Goal: Task Accomplishment & Management: Use online tool/utility

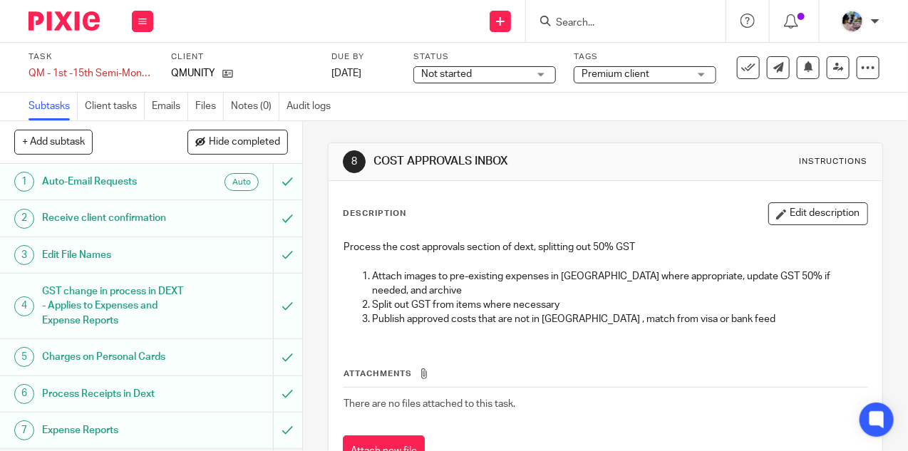
scroll to position [171, 0]
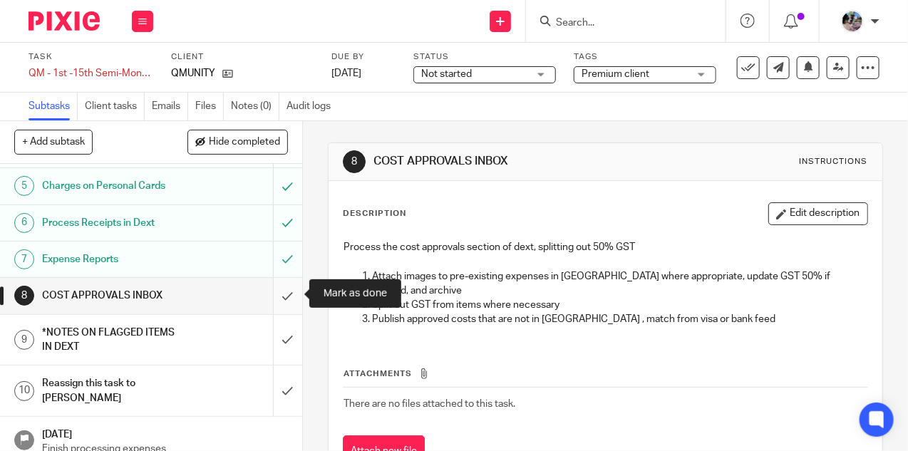
click at [285, 290] on input "submit" at bounding box center [151, 296] width 302 height 36
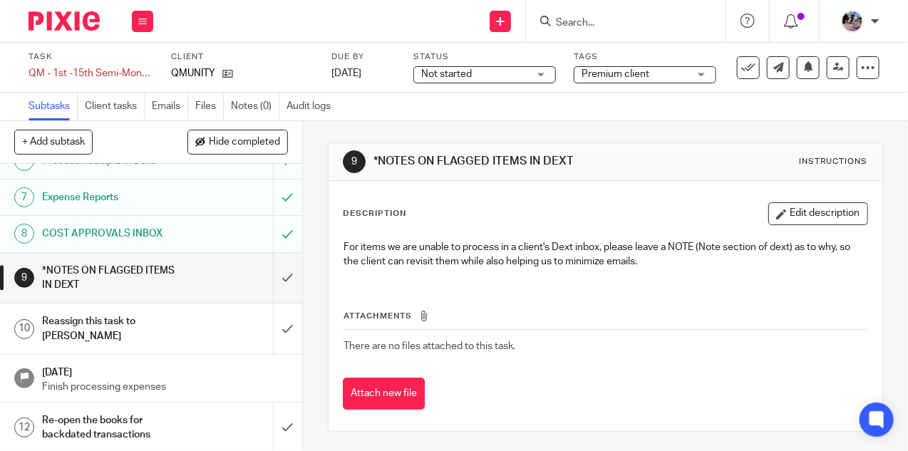
scroll to position [277, 0]
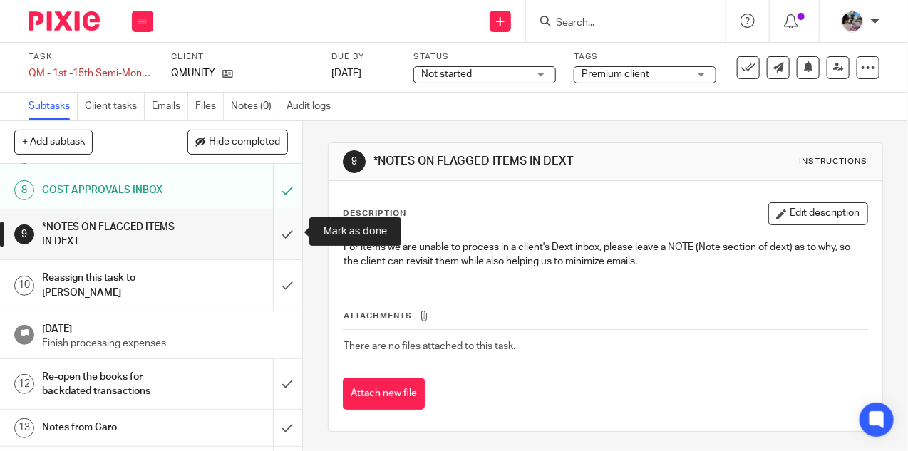
click at [282, 230] on input "submit" at bounding box center [151, 235] width 302 height 51
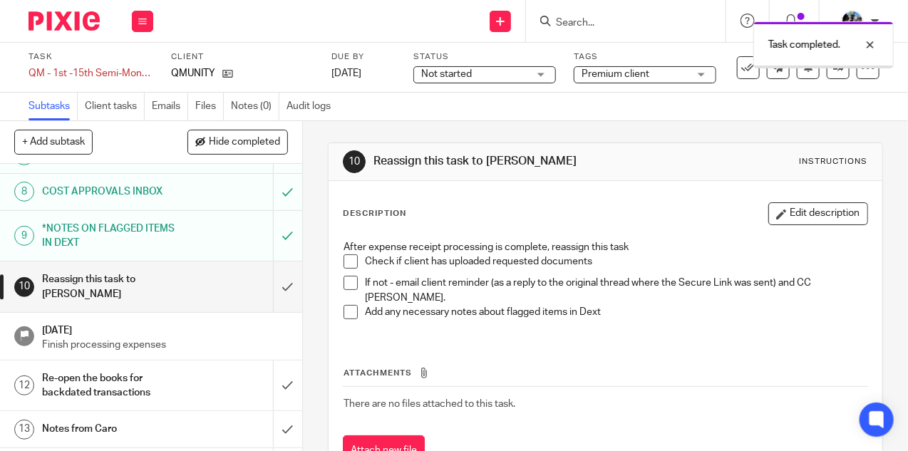
scroll to position [281, 0]
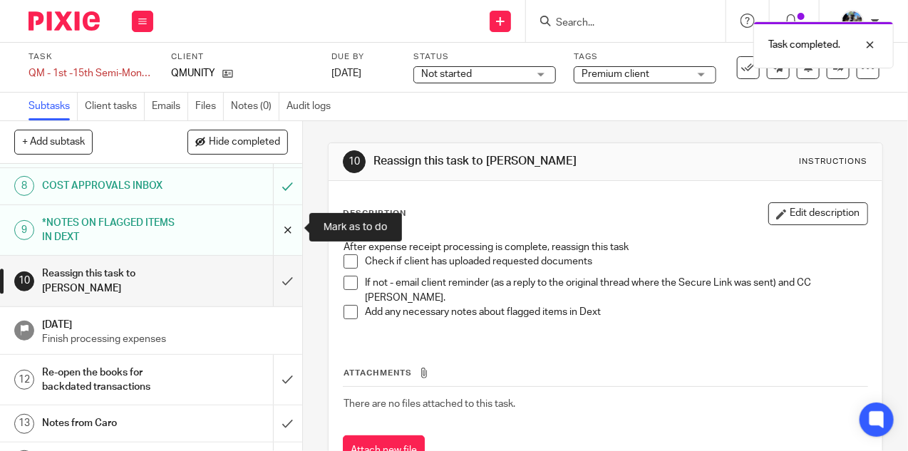
click at [280, 225] on input "submit" at bounding box center [151, 230] width 302 height 51
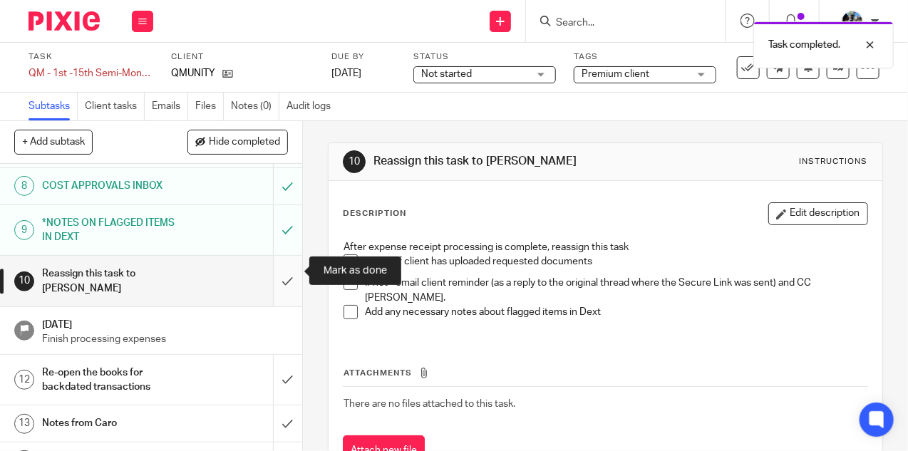
click at [288, 274] on input "submit" at bounding box center [151, 281] width 302 height 51
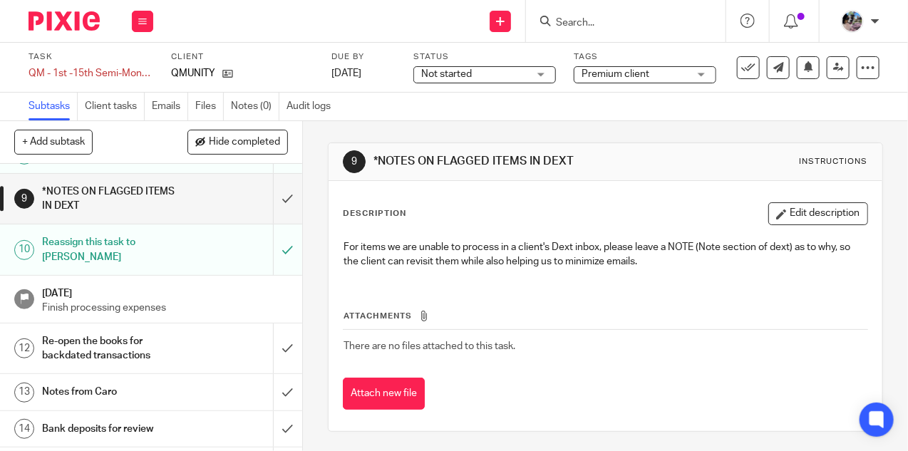
scroll to position [314, 0]
click at [182, 329] on h1 "Re-open the books for backdated transactions" at bounding box center [114, 347] width 145 height 36
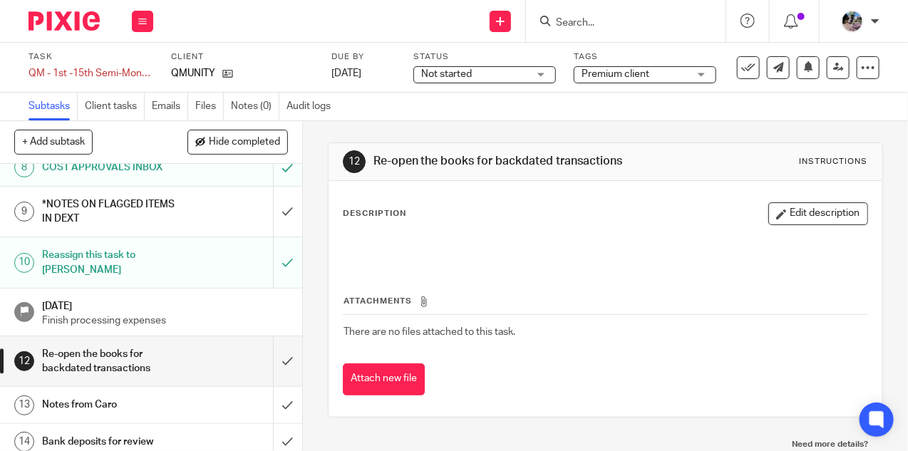
scroll to position [302, 0]
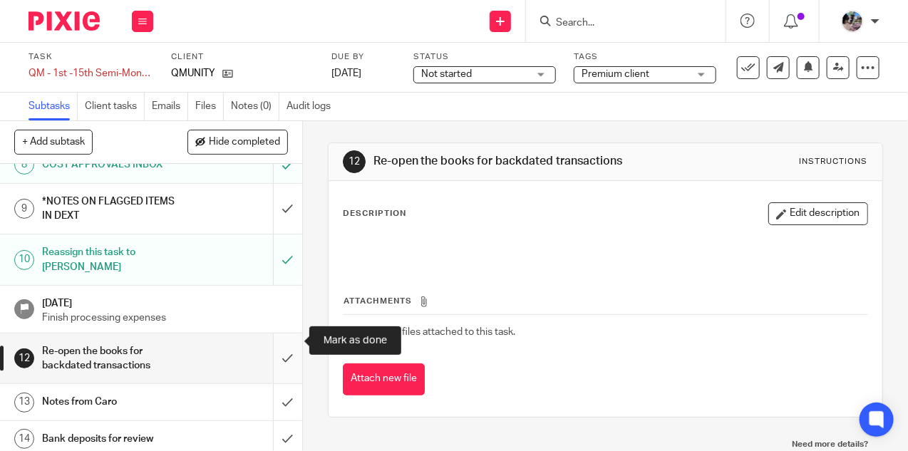
click at [283, 337] on input "submit" at bounding box center [151, 359] width 302 height 51
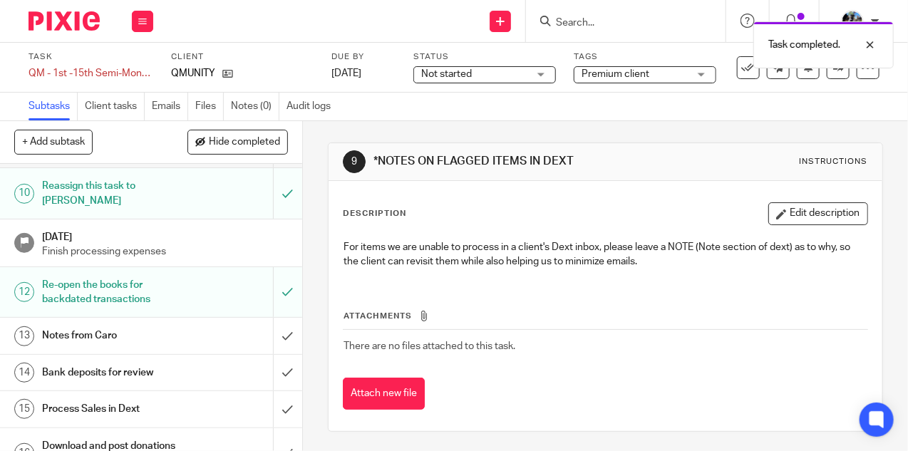
scroll to position [372, 0]
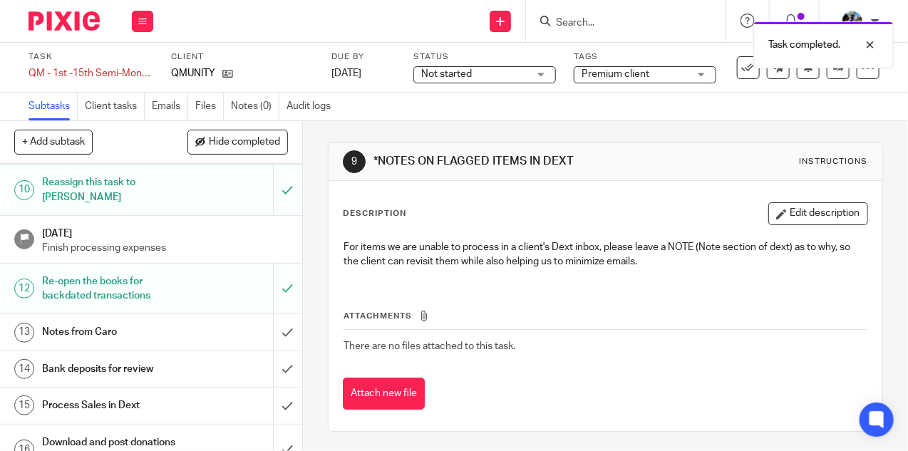
click at [181, 322] on h1 "Notes from Caro" at bounding box center [114, 332] width 145 height 21
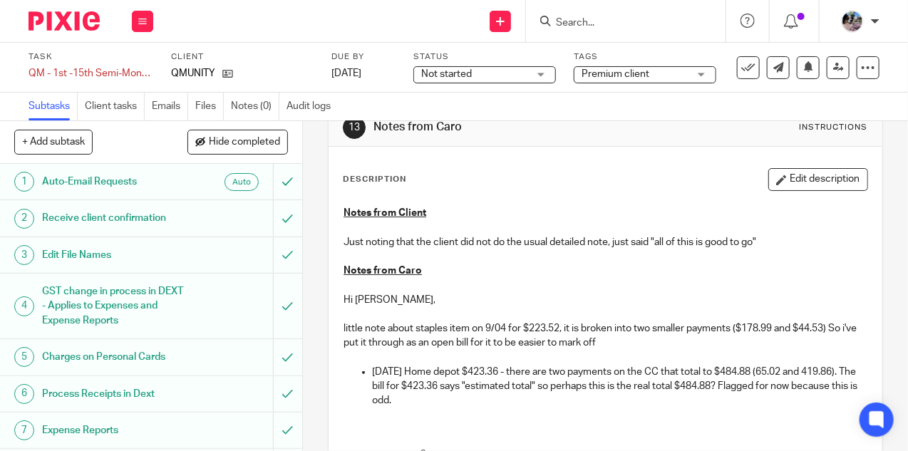
scroll to position [36, 0]
click at [820, 177] on button "Edit description" at bounding box center [819, 178] width 100 height 23
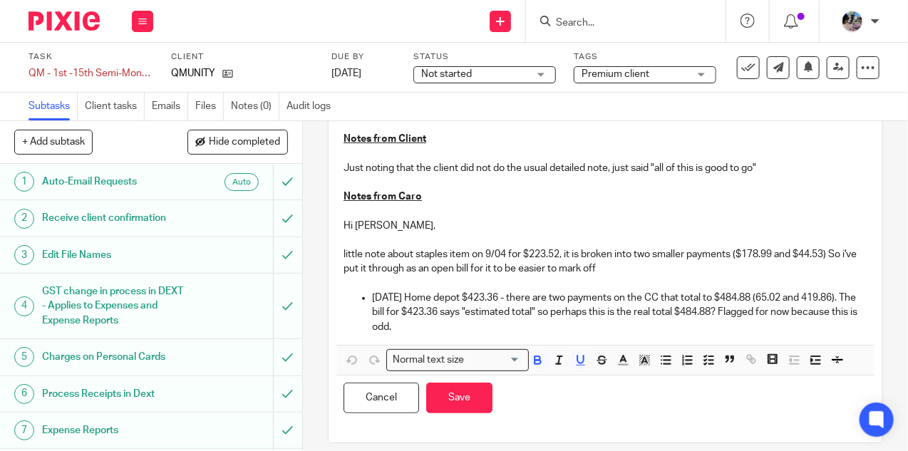
scroll to position [107, 0]
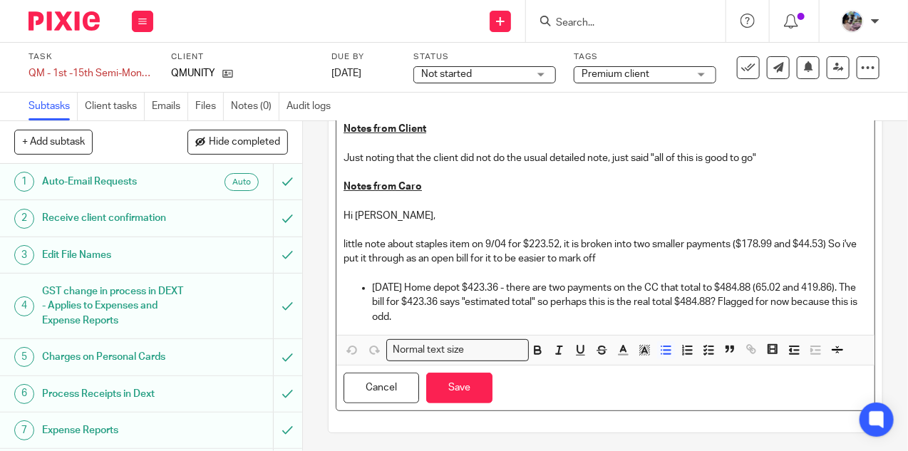
click at [469, 320] on p "[DATE] Home depot $423.36 - there are two payments on the CC that total to $484…" at bounding box center [620, 302] width 496 height 43
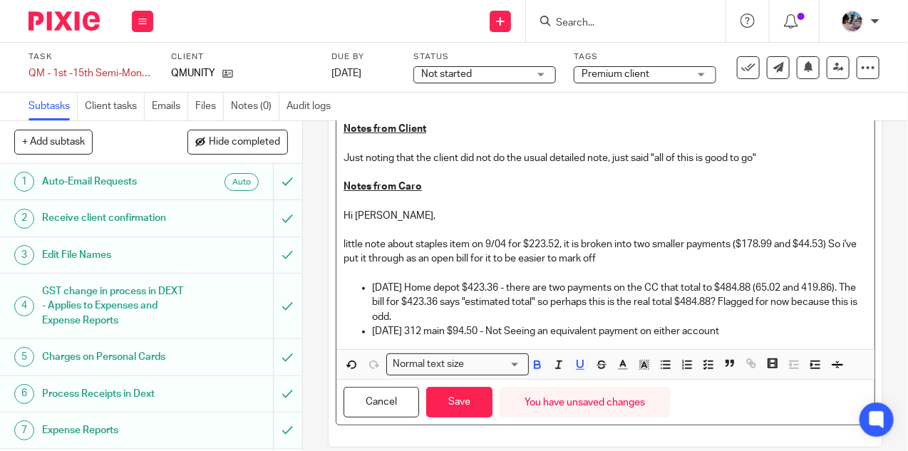
click at [453, 192] on p "Notes from Caro" at bounding box center [606, 187] width 524 height 14
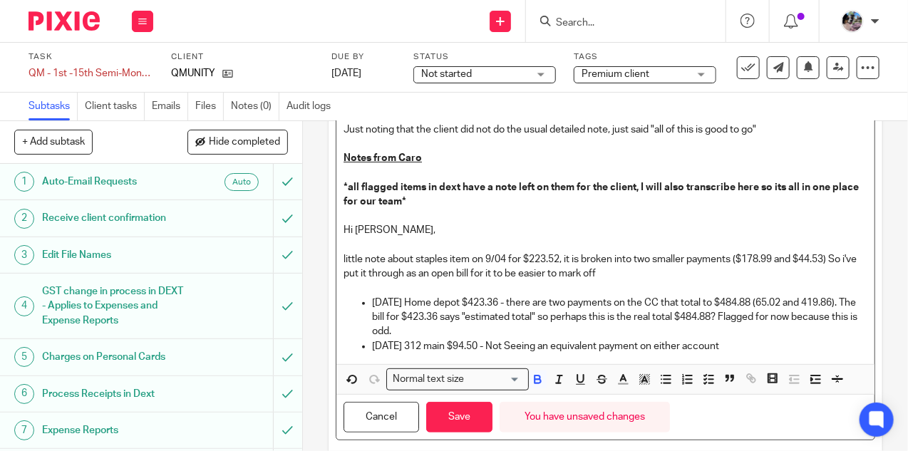
scroll to position [165, 0]
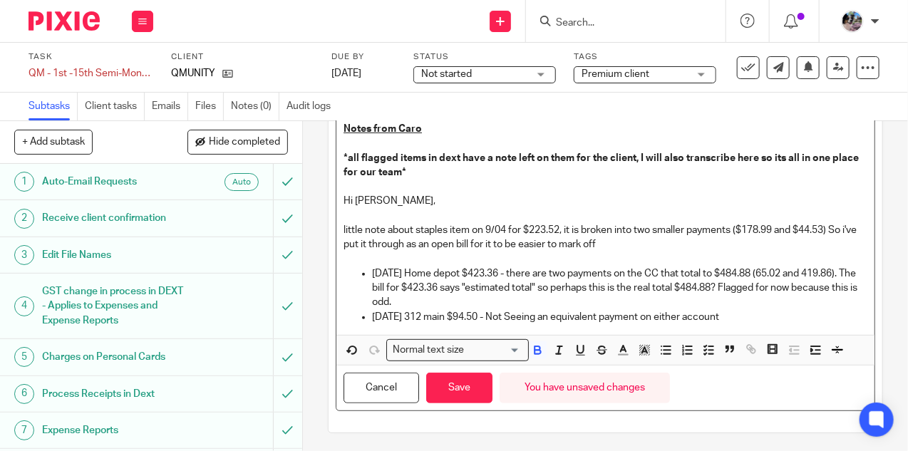
click at [755, 314] on p "2025-09-01 312 main $94.50 - Not Seeing an equivalent payment on either account" at bounding box center [620, 317] width 496 height 14
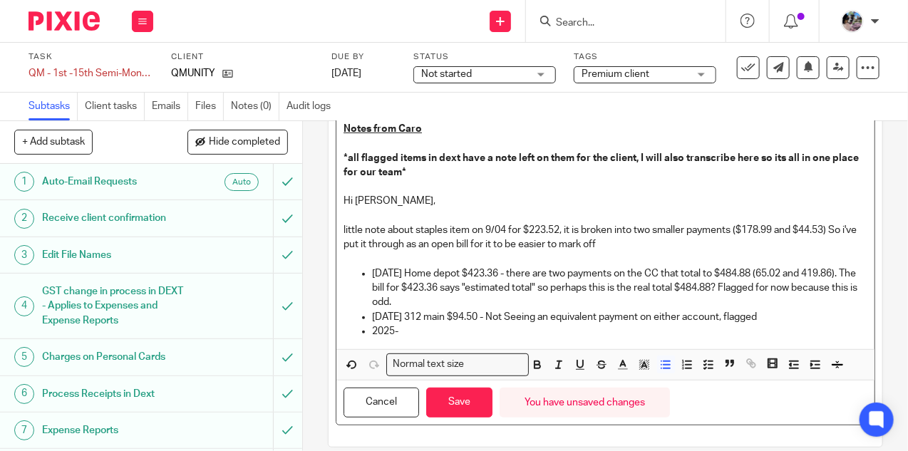
click at [807, 312] on p "2025-09-01 312 main $94.50 - Not Seeing an equivalent payment on either account…" at bounding box center [620, 317] width 496 height 14
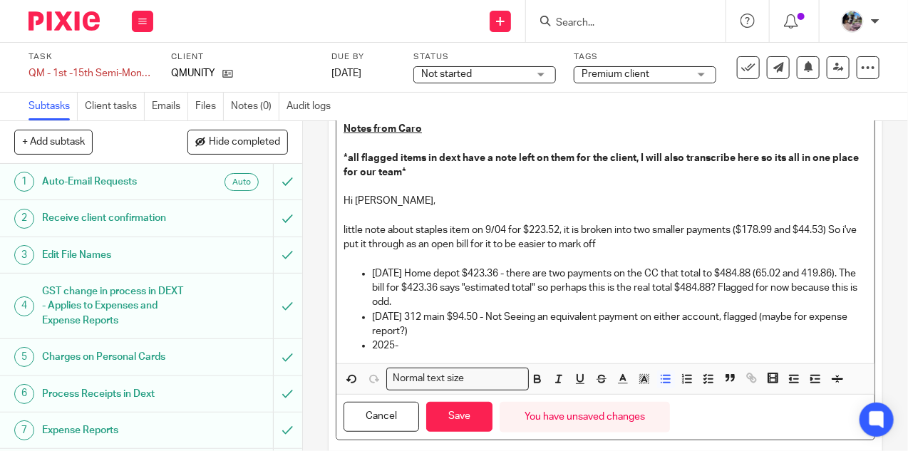
click at [590, 346] on p "2025-" at bounding box center [620, 346] width 496 height 14
drag, startPoint x: 450, startPoint y: 332, endPoint x: 514, endPoint y: 313, distance: 66.8
click at [514, 313] on p "[DATE] 312 main $94.50 - Not Seeing an equivalent payment on either account, fl…" at bounding box center [620, 324] width 496 height 29
copy p "Not Seeing an equivalent payment on either account, flagged (maybe for expense …"
click at [547, 354] on div "Notes from Client Just noting that the client did not do the usual detailed not…" at bounding box center [606, 210] width 538 height 307
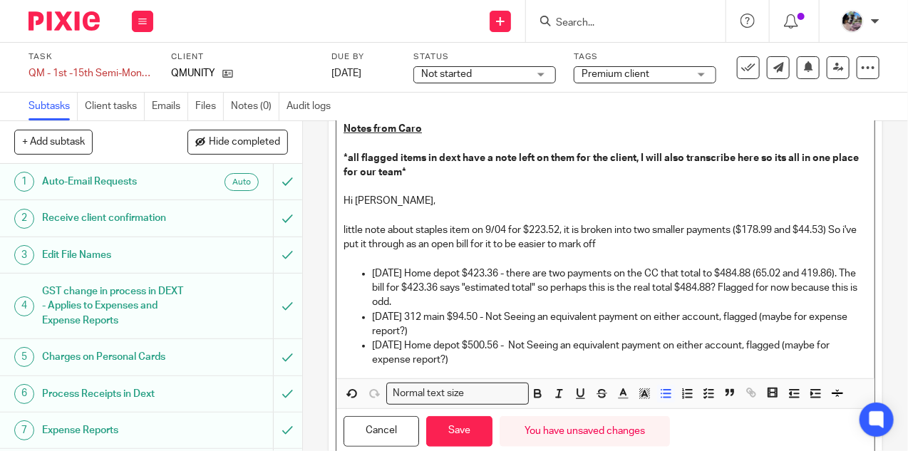
click at [535, 345] on p "2025-09-02 Home depot $500.56 - Not Seeing an equivalent payment on either acco…" at bounding box center [620, 353] width 496 height 29
drag, startPoint x: 601, startPoint y: 361, endPoint x: 535, endPoint y: 342, distance: 68.4
click at [535, 342] on p "2025-09-02 Home depot $500.56 - payment method card *2197 Not Seeing an equival…" at bounding box center [620, 353] width 496 height 29
copy p "payment method card *2197 Not Seeing an equivalent payment on either account, f…"
click at [585, 366] on div "Notes from Client Just noting that the client did not do the usual detailed not…" at bounding box center [606, 218] width 538 height 322
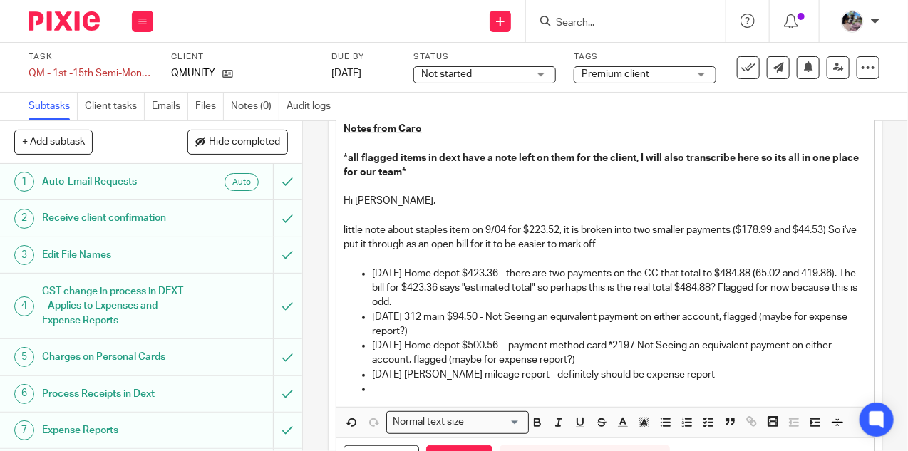
click at [438, 205] on p "Hi [PERSON_NAME]," at bounding box center [606, 201] width 524 height 14
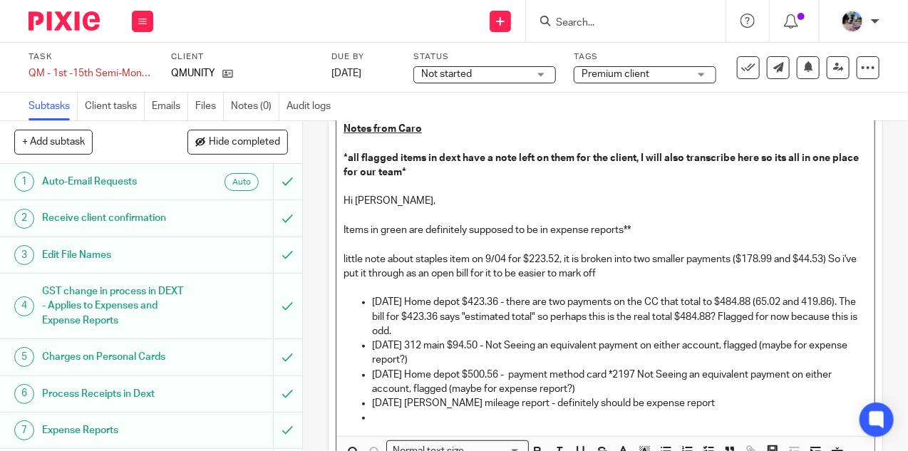
scroll to position [204, 0]
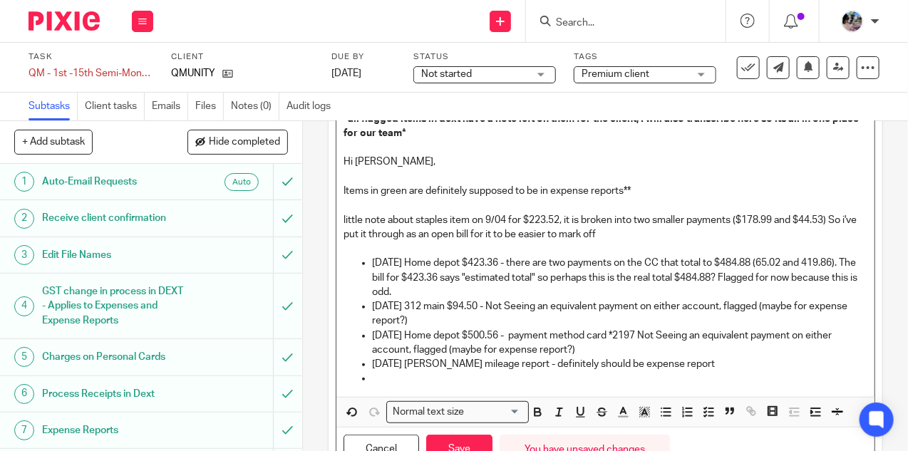
click at [477, 372] on p at bounding box center [620, 378] width 496 height 14
drag, startPoint x: 607, startPoint y: 344, endPoint x: 370, endPoint y: 337, distance: 236.8
click at [370, 337] on ul "2025-09-04 Home depot $423.36 - there are two payments on the CC that total to …" at bounding box center [606, 321] width 524 height 130
copy p "2025-09-02 Home depot $500.56 - payment method card *2197 Not Seeing an equival…"
click at [393, 380] on p at bounding box center [620, 378] width 496 height 14
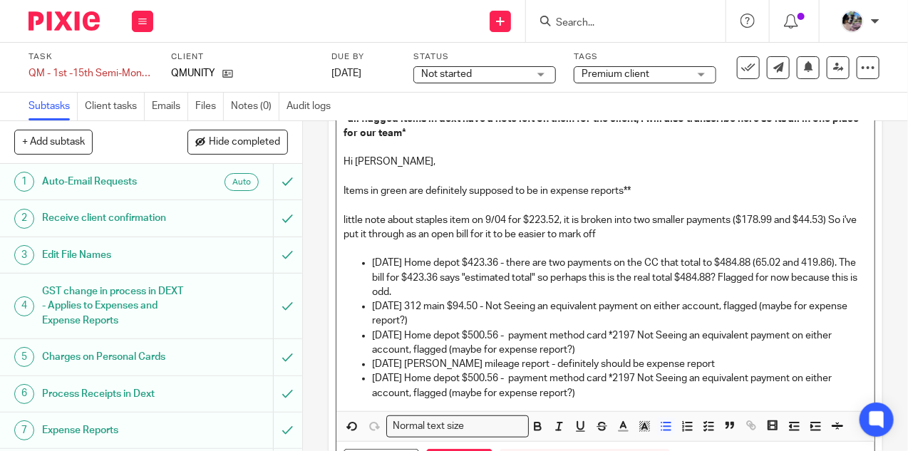
click at [659, 375] on p "2025-09-02 Home depot $500.56 - payment method card *2197 Not Seeing an equival…" at bounding box center [620, 385] width 496 height 29
drag, startPoint x: 525, startPoint y: 375, endPoint x: 492, endPoint y: 373, distance: 32.9
click at [492, 373] on p "2025-09-02 Home depot $500.56 - payment method card *2186 Not Seeing an equival…" at bounding box center [620, 385] width 496 height 29
drag, startPoint x: 484, startPoint y: 378, endPoint x: 437, endPoint y: 371, distance: 47.6
click at [437, 371] on p "2025-09-02 Home depot $12.57 - payment method card *2186 Not Seeing an equivale…" at bounding box center [620, 385] width 496 height 29
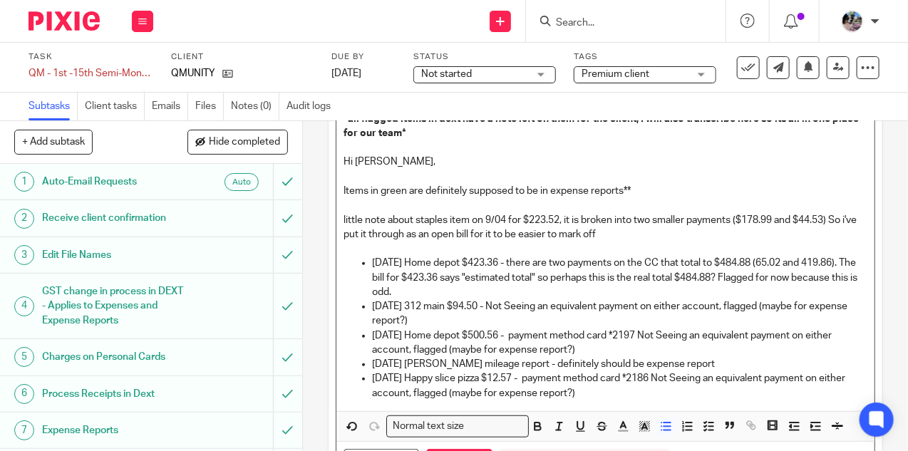
click at [425, 371] on p "2025-09-02 Happy slice pizza $12.57 - payment method card *2186 Not Seeing an e…" at bounding box center [620, 385] width 496 height 29
drag, startPoint x: 613, startPoint y: 394, endPoint x: 550, endPoint y: 375, distance: 65.6
click at [550, 375] on p "2025-09-10 Happy slice pizza $12.57 - payment method card *2186 Not Seeing an e…" at bounding box center [620, 385] width 496 height 29
copy p "payment method card *2186 Not Seeing an equivalent payment on either account, f…"
click at [601, 394] on p "2025-09-10 Happy slice pizza $12.57 - payment method card *2186 Not Seeing an e…" at bounding box center [620, 385] width 496 height 29
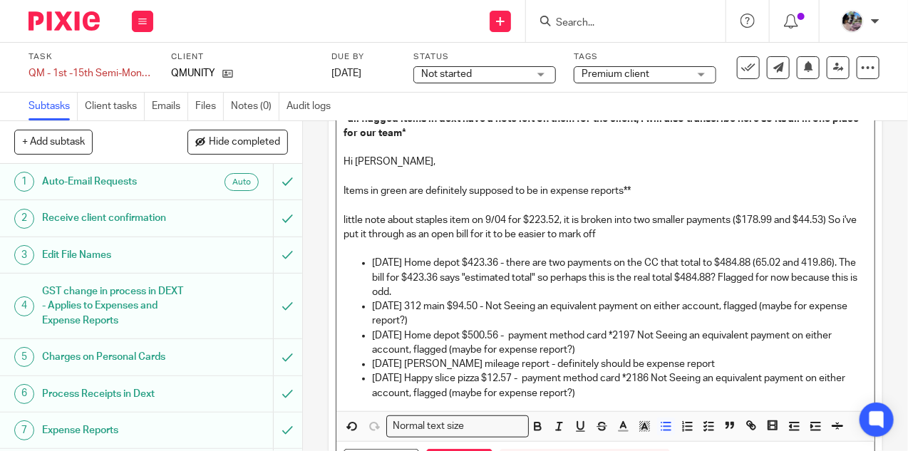
drag, startPoint x: 612, startPoint y: 394, endPoint x: 367, endPoint y: 373, distance: 246.2
click at [367, 373] on ul "2025-09-04 Home depot $423.36 - there are two payments on the CC that total to …" at bounding box center [606, 328] width 524 height 145
copy p "2025-09-10 Happy slice pizza $12.57 - payment method card *2186 Not Seeing an e…"
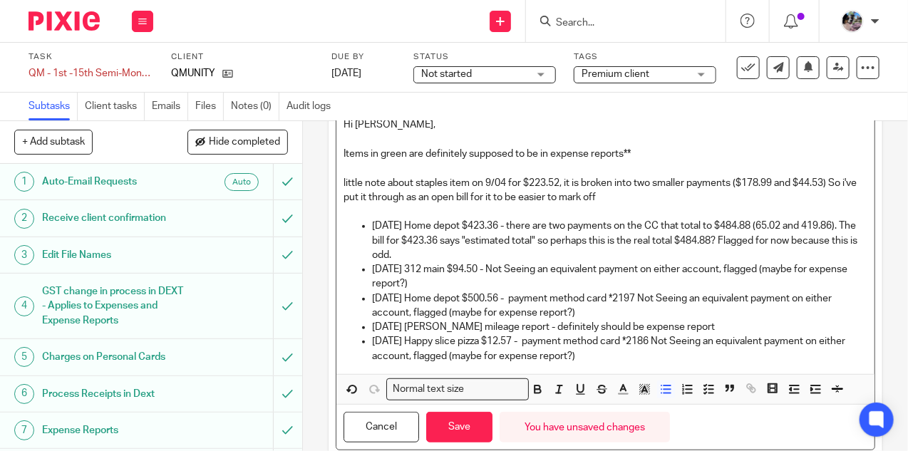
click at [632, 357] on p "2025-09-10 Happy slice pizza $12.57 - payment method card *2186 Not Seeing an e…" at bounding box center [620, 348] width 496 height 29
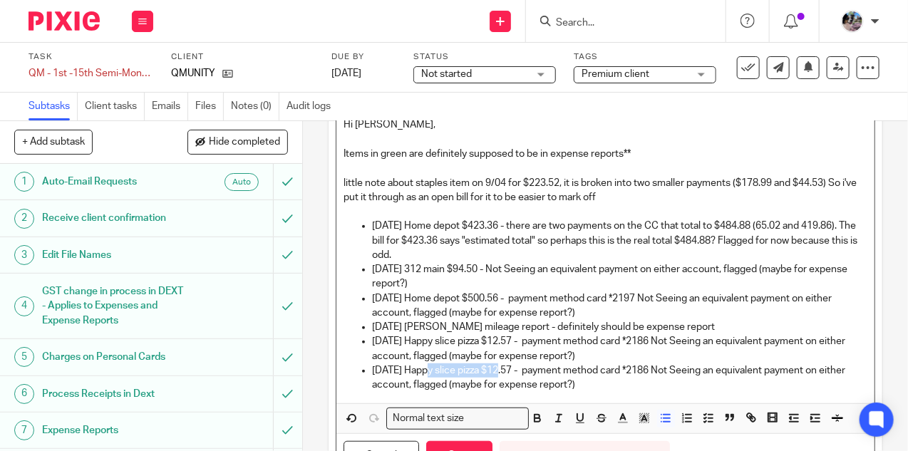
drag, startPoint x: 506, startPoint y: 369, endPoint x: 429, endPoint y: 365, distance: 76.4
click at [429, 365] on p "2025-09-10 Happy slice pizza $12.57 - payment method card *2186 Not Seeing an e…" at bounding box center [620, 378] width 496 height 29
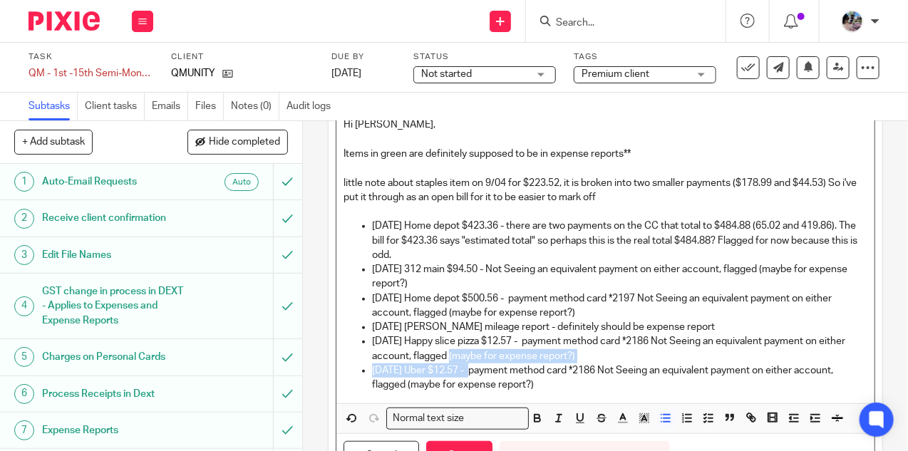
drag, startPoint x: 484, startPoint y: 364, endPoint x: 459, endPoint y: 361, distance: 25.1
click at [459, 361] on ul "2025-09-04 Home depot $423.36 - there are two payments on the CC that total to …" at bounding box center [606, 305] width 524 height 173
click at [460, 364] on p "2025-09-10 Uber $12.57 - payment method card *2186 Not Seeing an equivalent pay…" at bounding box center [620, 378] width 496 height 29
click at [483, 364] on p "2025-09-10 Uber $12.57 - payment method card *2186 Not Seeing an equivalent pay…" at bounding box center [620, 378] width 496 height 29
drag, startPoint x: 622, startPoint y: 364, endPoint x: 607, endPoint y: 366, distance: 15.0
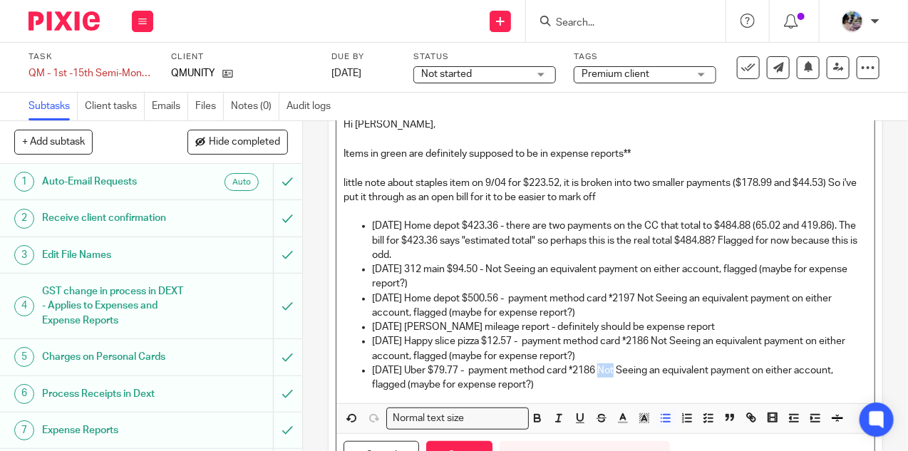
click at [607, 366] on p "2025-09-10 Uber $79.77 - payment method card *2186 Not Seeing an equivalent pay…" at bounding box center [620, 378] width 496 height 29
drag, startPoint x: 555, startPoint y: 384, endPoint x: 493, endPoint y: 368, distance: 64.9
click at [493, 368] on p "2025-09-10 Uber $79.77 - payment method card *2982 Not Seeing an equivalent pay…" at bounding box center [620, 378] width 496 height 29
copy p "payment method card *2982 Not Seeing an equivalent payment on either account, f…"
click at [518, 297] on p "2025-09-02 Home depot $500.56 - payment method card *2197 Not Seeing an equival…" at bounding box center [620, 306] width 496 height 29
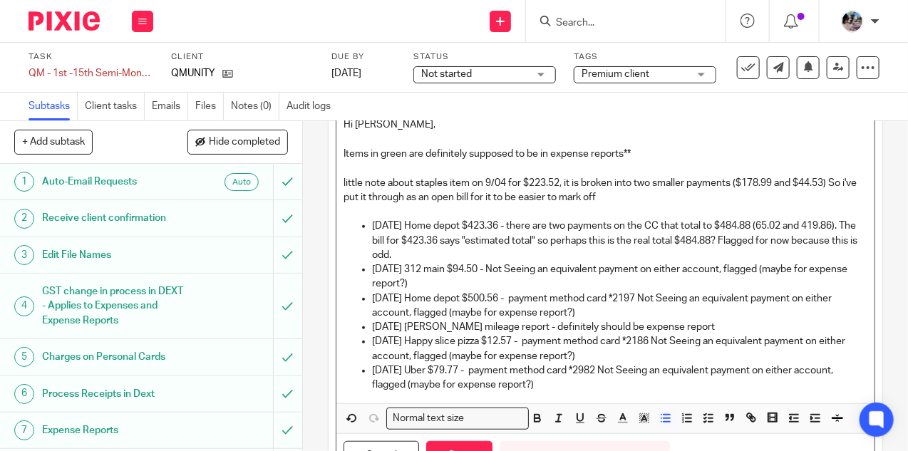
drag, startPoint x: 746, startPoint y: 326, endPoint x: 742, endPoint y: 315, distance: 11.5
click at [742, 315] on ul "2025-09-04 Home depot $423.36 - there are two payments on the CC that total to …" at bounding box center [606, 305] width 524 height 173
copy ul "[DATE] [PERSON_NAME] mileage report - definitely should be expense report"
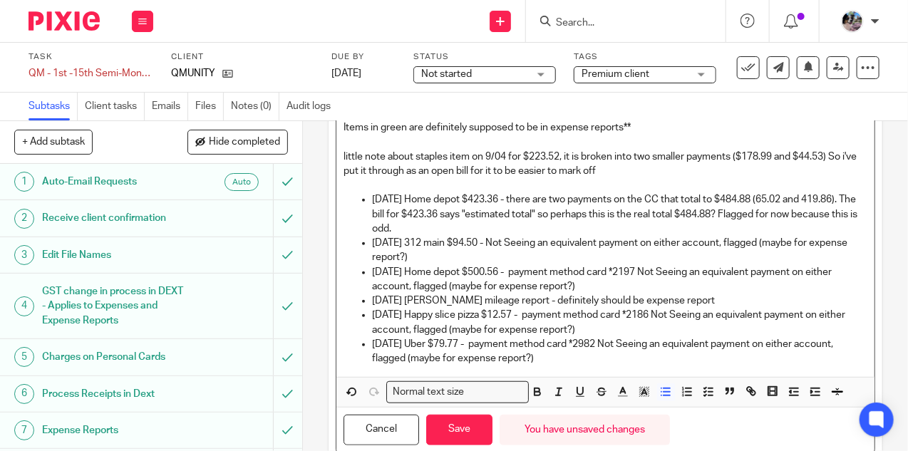
scroll to position [280, 0]
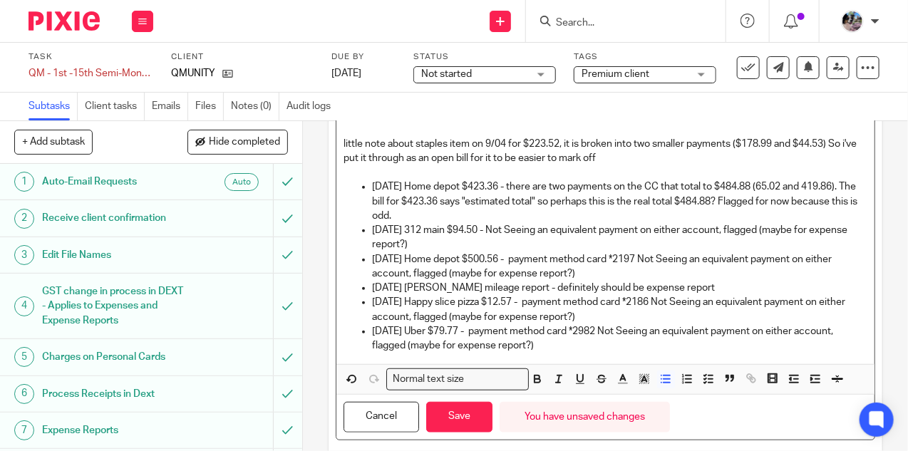
click at [579, 347] on p "2025-09-10 Uber $79.77 - payment method card *2982 Not Seeing an equivalent pay…" at bounding box center [620, 338] width 496 height 29
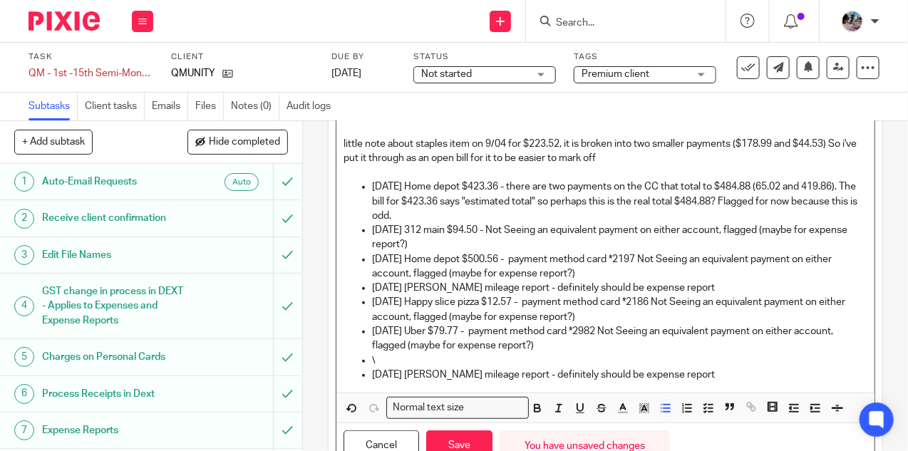
click at [391, 361] on p "\" at bounding box center [620, 361] width 496 height 14
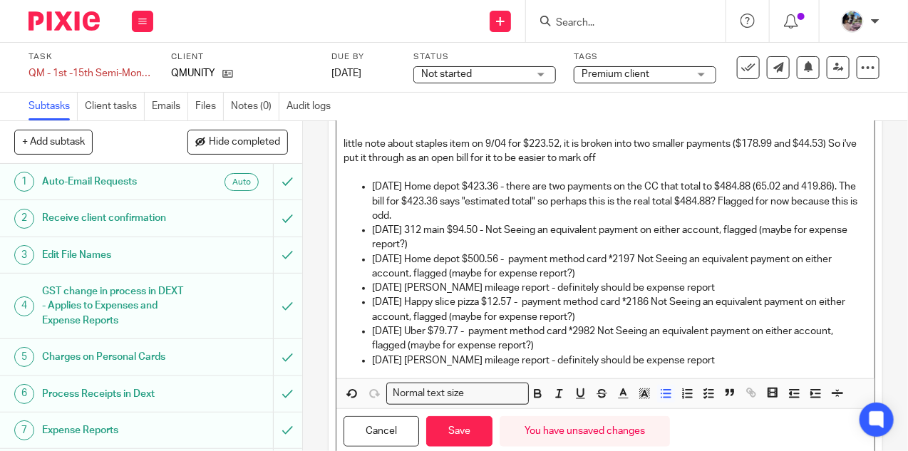
click at [427, 357] on p "[DATE] [PERSON_NAME] mileage report - definitely should be expense report" at bounding box center [620, 361] width 496 height 14
drag, startPoint x: 748, startPoint y: 363, endPoint x: 744, endPoint y: 349, distance: 14.7
click at [744, 349] on ul "2025-09-04 Home depot $423.36 - there are two payments on the CC that total to …" at bounding box center [606, 274] width 524 height 188
copy ul "[DATE] [PERSON_NAME] mileage report - definitely should be expense report"
click at [749, 360] on p "[DATE] [PERSON_NAME] mileage report - definitely should be expense report" at bounding box center [620, 361] width 496 height 14
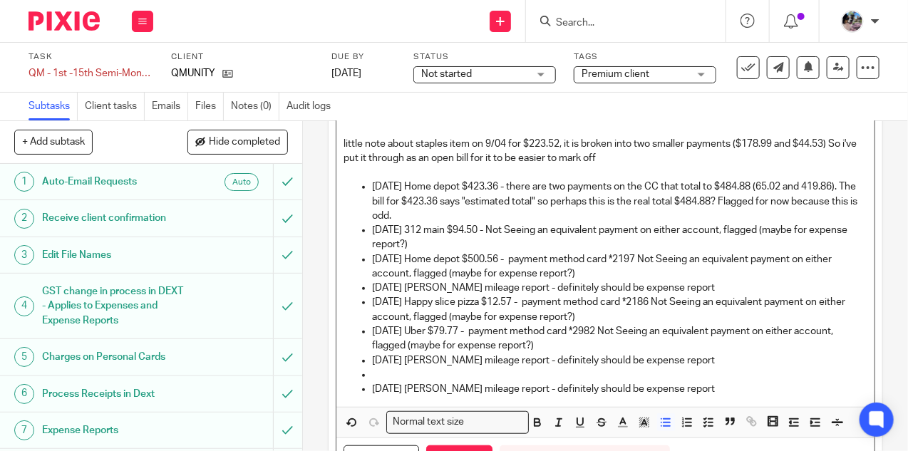
click at [370, 384] on ul "2025-09-04 Home depot $423.36 - there are two payments on the CC that total to …" at bounding box center [606, 288] width 524 height 217
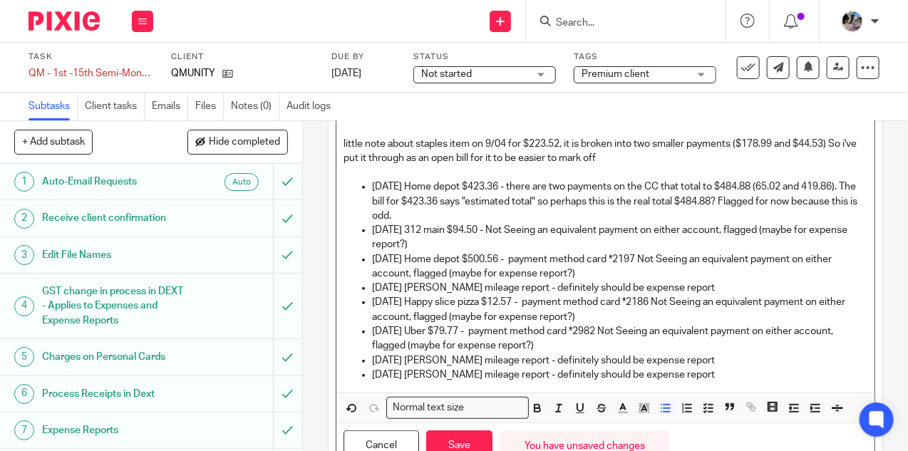
click at [424, 375] on p "[DATE] [PERSON_NAME] mileage report - definitely should be expense report" at bounding box center [620, 375] width 496 height 14
click at [780, 374] on p "[DATE] [PERSON_NAME] mileage report - definitely should be expense report" at bounding box center [620, 375] width 496 height 14
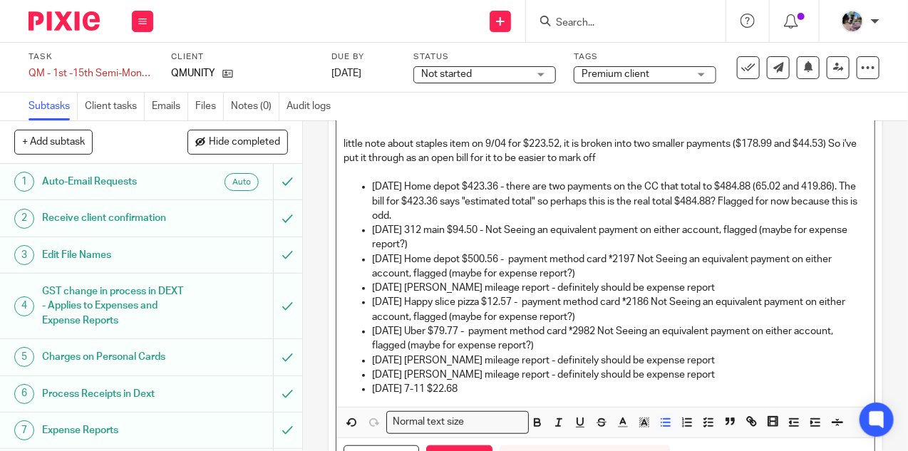
drag, startPoint x: 622, startPoint y: 315, endPoint x: 548, endPoint y: 299, distance: 75.9
click at [548, 299] on p "2025-09-10 Happy slice pizza $12.57 - payment method card *2186 Not Seeing an e…" at bounding box center [620, 309] width 496 height 29
copy p "payment method card *2186 Not Seeing an equivalent payment on either account, f…"
click at [499, 396] on div "Notes from Client Just noting that the client did not do the usual detailed not…" at bounding box center [606, 175] width 538 height 466
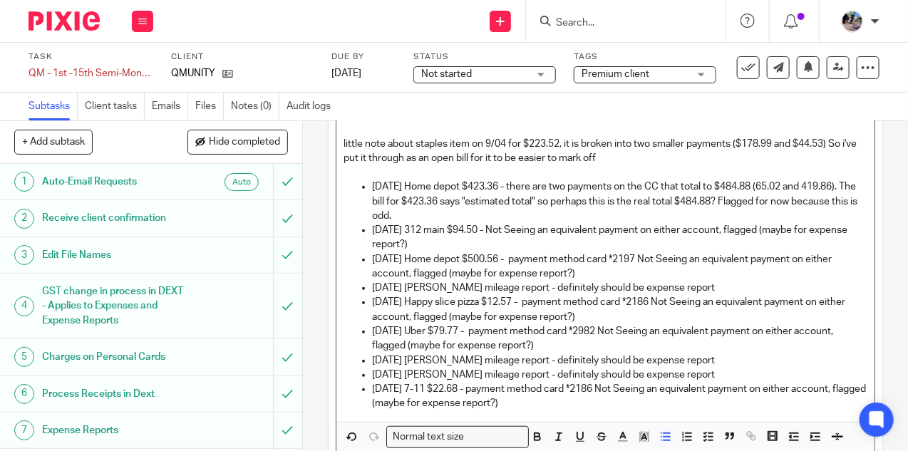
click at [585, 389] on p "2025-09-12 7-11 $22.68 - payment method card *2186 Not Seeing an equivalent pay…" at bounding box center [620, 396] width 496 height 29
drag, startPoint x: 623, startPoint y: 381, endPoint x: 600, endPoint y: 381, distance: 22.8
click at [600, 382] on p "2025-09-12 7-11 $22.68 - payment method debit *2186 Not Seeing an equivalent pa…" at bounding box center [620, 396] width 496 height 29
drag, startPoint x: 566, startPoint y: 401, endPoint x: 490, endPoint y: 387, distance: 77.5
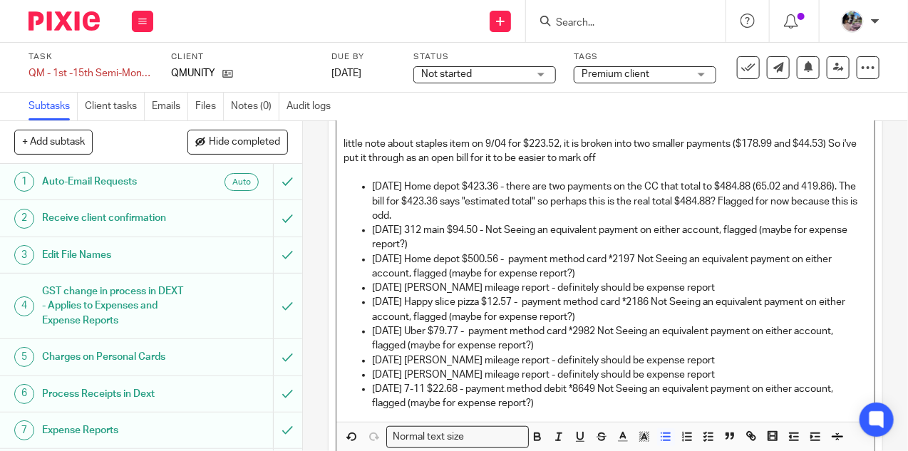
click at [490, 387] on p "[DATE] 7-11 $22.68 - payment method debit *8649 Not Seeing an equivalent paymen…" at bounding box center [620, 396] width 496 height 29
copy p "payment method debit *8649 Not Seeing an equivalent payment on either account, …"
click at [548, 410] on div "Notes from Client Just noting that the client did not do the usual detailed not…" at bounding box center [606, 182] width 538 height 481
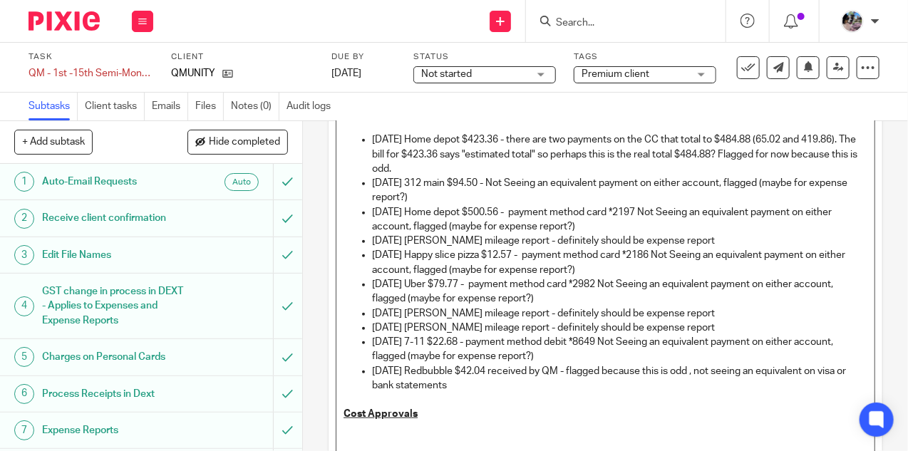
scroll to position [453, 0]
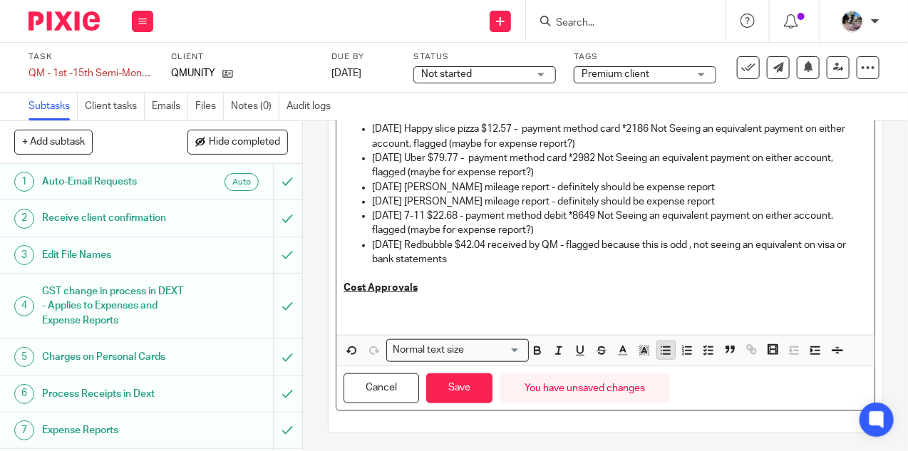
click at [662, 347] on icon "button" at bounding box center [666, 350] width 13 height 13
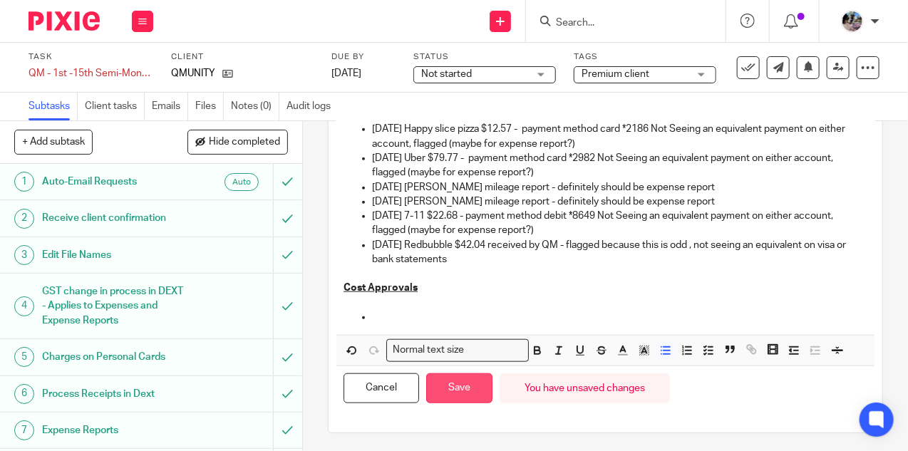
click at [451, 380] on button "Save" at bounding box center [459, 389] width 66 height 31
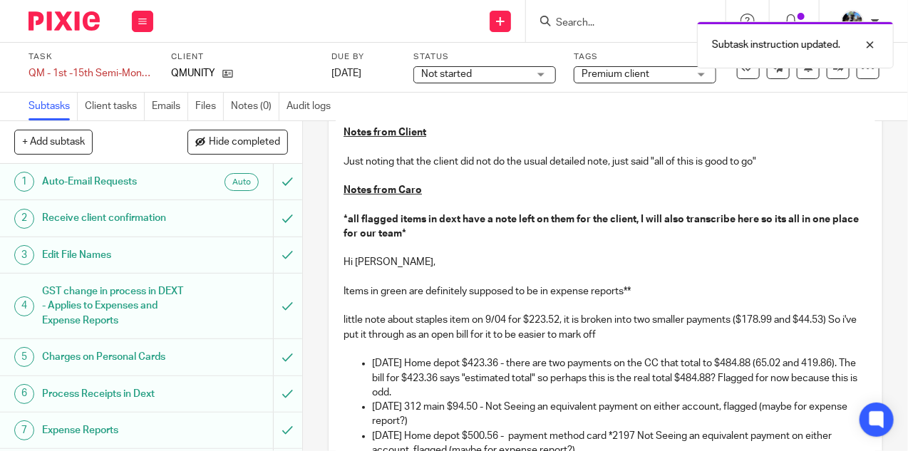
scroll to position [51, 0]
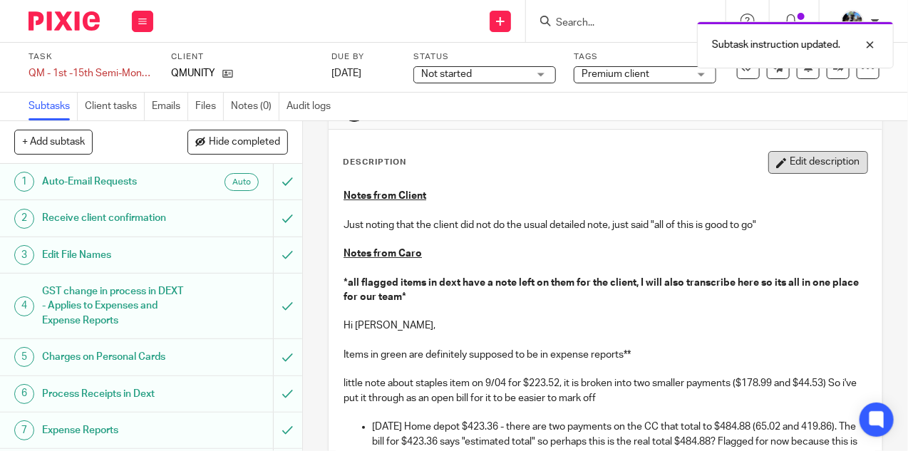
click at [863, 158] on button "Edit description" at bounding box center [819, 162] width 100 height 23
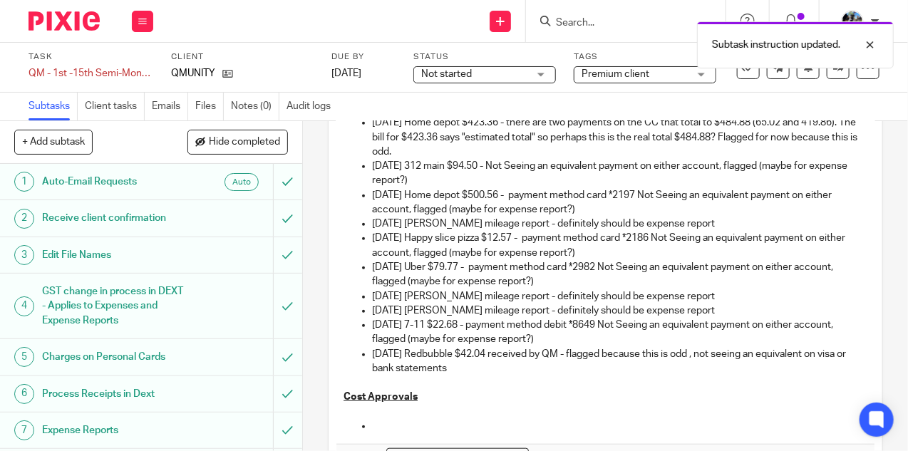
scroll to position [453, 0]
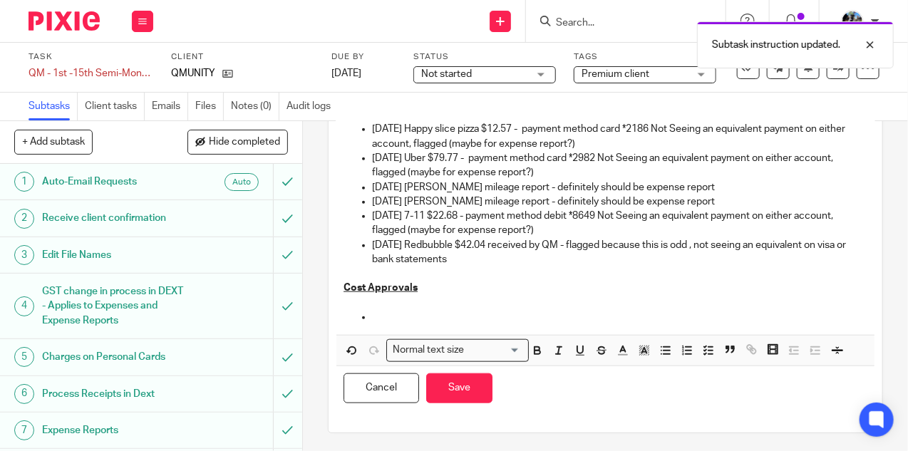
click at [424, 314] on p at bounding box center [620, 317] width 496 height 14
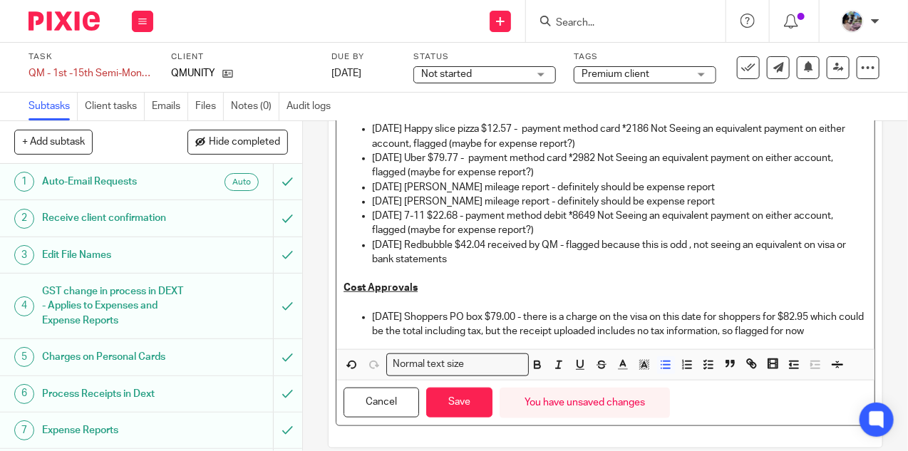
drag, startPoint x: 843, startPoint y: 330, endPoint x: 550, endPoint y: 312, distance: 292.9
click at [550, 312] on p "[DATE] Shoppers PO box $79.00 - there is a charge on the visa on this date for …" at bounding box center [620, 324] width 496 height 29
click at [846, 334] on p "[DATE] Shoppers PO box $79.00 - there is a charge on the visa on this date for …" at bounding box center [620, 324] width 496 height 29
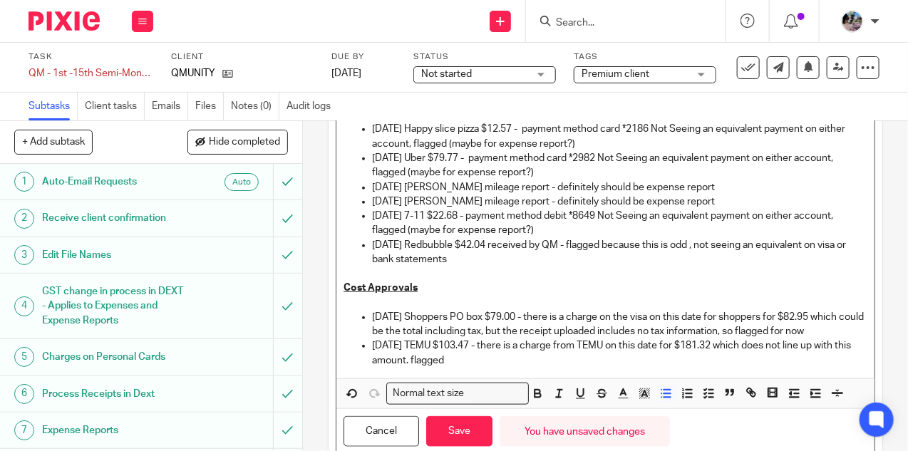
drag, startPoint x: 488, startPoint y: 360, endPoint x: 502, endPoint y: 343, distance: 22.3
click at [502, 343] on p "[DATE] TEMU $103.47 - there is a charge from TEMU on this date for $181.32 whic…" at bounding box center [620, 353] width 496 height 29
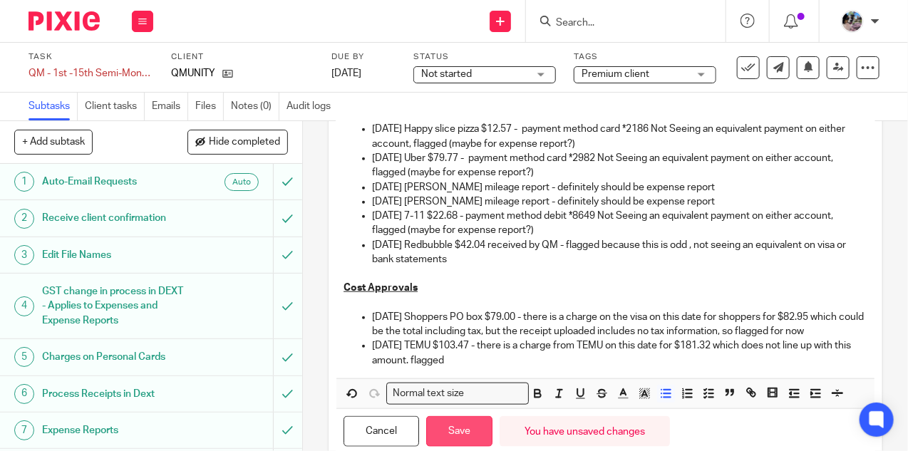
click at [468, 426] on button "Save" at bounding box center [459, 431] width 66 height 31
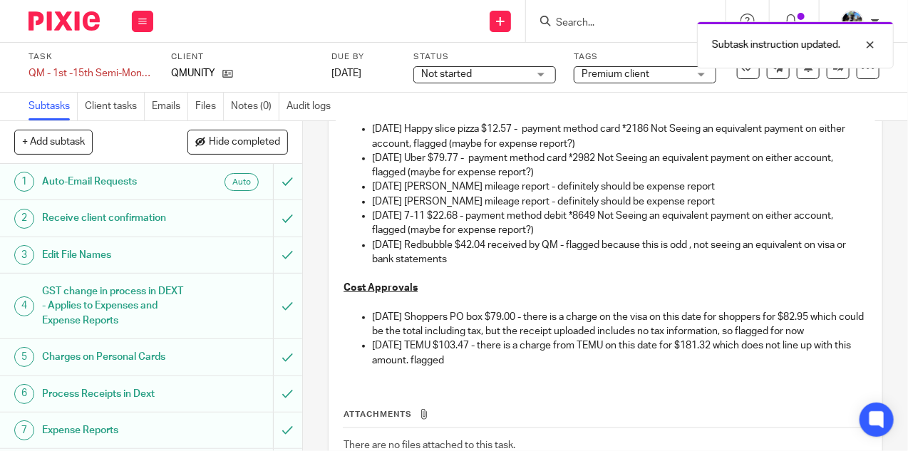
scroll to position [0, 0]
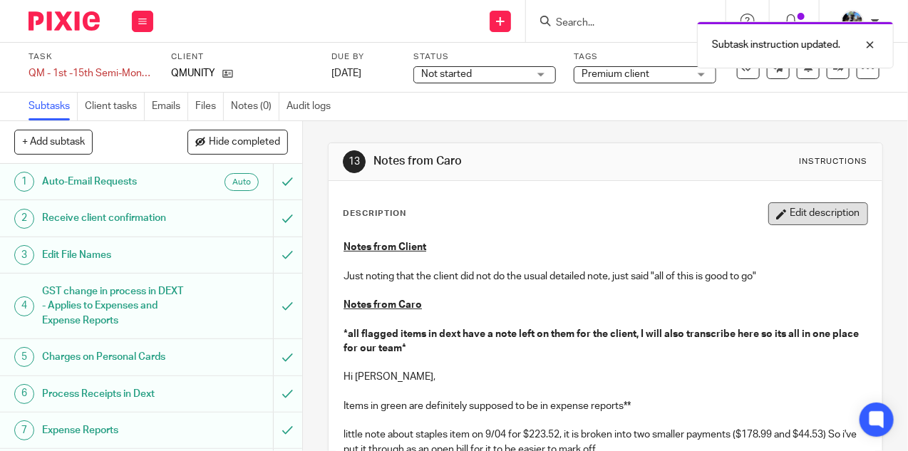
click at [791, 212] on button "Edit description" at bounding box center [819, 213] width 100 height 23
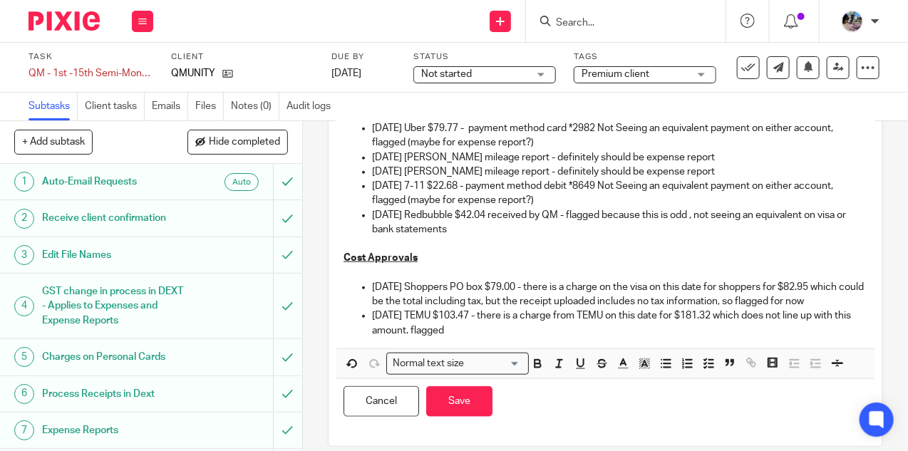
scroll to position [497, 0]
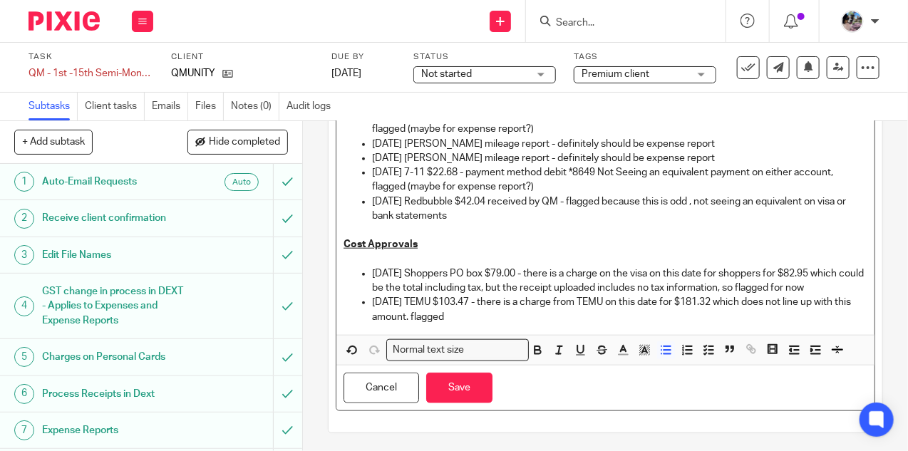
click at [513, 317] on p "[DATE] TEMU $103.47 - there is a charge from TEMU on this date for $181.32 whic…" at bounding box center [620, 309] width 496 height 29
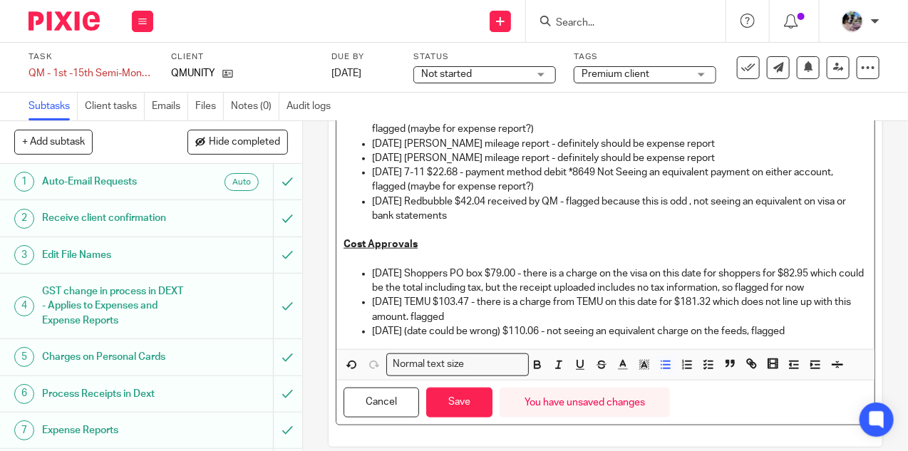
drag, startPoint x: 824, startPoint y: 334, endPoint x: 428, endPoint y: 332, distance: 396.4
click at [428, 332] on p "2025-09-11 (date could be wrong) $110.06 - not seeing an equivalent charge on t…" at bounding box center [620, 331] width 496 height 14
click at [426, 329] on p "2025-09-11 (date could be wrong) $110.06 - not seeing an equivalent charge on t…" at bounding box center [620, 331] width 496 height 14
drag, startPoint x: 823, startPoint y: 327, endPoint x: 428, endPoint y: 330, distance: 395.0
click at [428, 330] on p "2025-09-16 (date could be wrong) $110.06 - not seeing an equivalent charge on t…" at bounding box center [620, 331] width 496 height 14
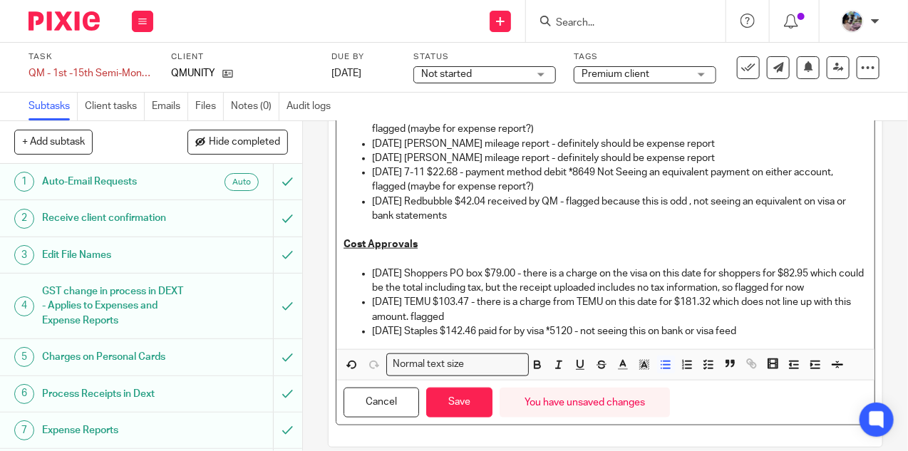
click at [794, 332] on p "[DATE] Staples $142.46 paid for by visa *5120 - not seeing this on bank or visa…" at bounding box center [620, 331] width 496 height 14
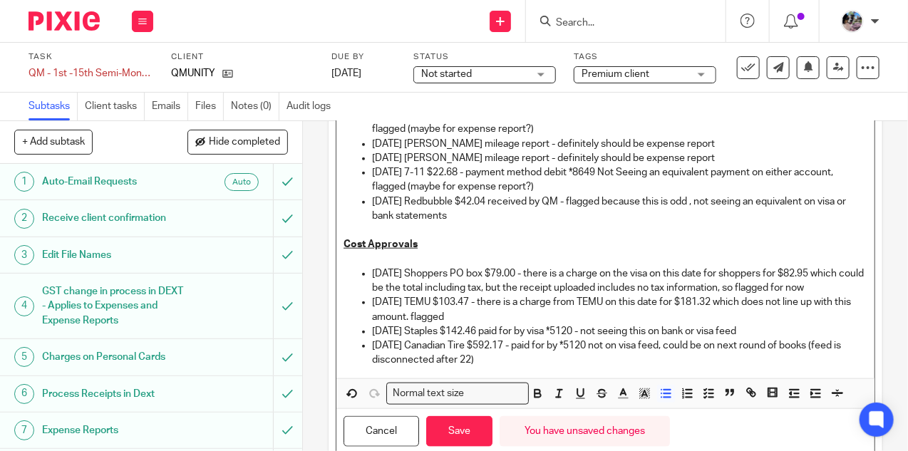
drag, startPoint x: 490, startPoint y: 360, endPoint x: 368, endPoint y: 347, distance: 122.7
click at [368, 347] on ul "2025-09-08 Shoppers PO box $79.00 - there is a charge on the visa on this date …" at bounding box center [606, 317] width 524 height 101
click at [518, 361] on p "[DATE] Canadian Tire $592.17 - paid for by *5120 not on visa feed, could be on …" at bounding box center [620, 353] width 496 height 29
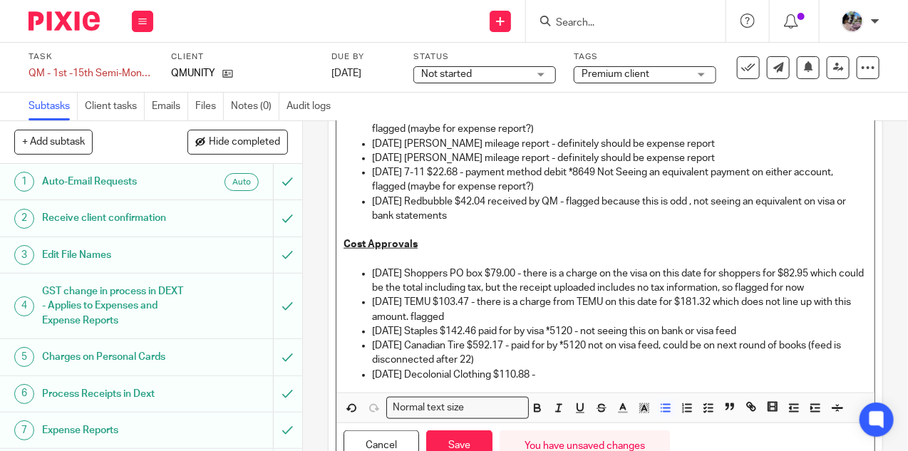
drag, startPoint x: 555, startPoint y: 359, endPoint x: 538, endPoint y: 342, distance: 24.7
click at [538, 342] on p "[DATE] Canadian Tire $592.17 - paid for by *5120 not on visa feed, could be on …" at bounding box center [620, 353] width 496 height 29
click at [580, 382] on div "Notes from Client Just noting that the client did not do the usual detailed not…" at bounding box center [606, 59] width 538 height 668
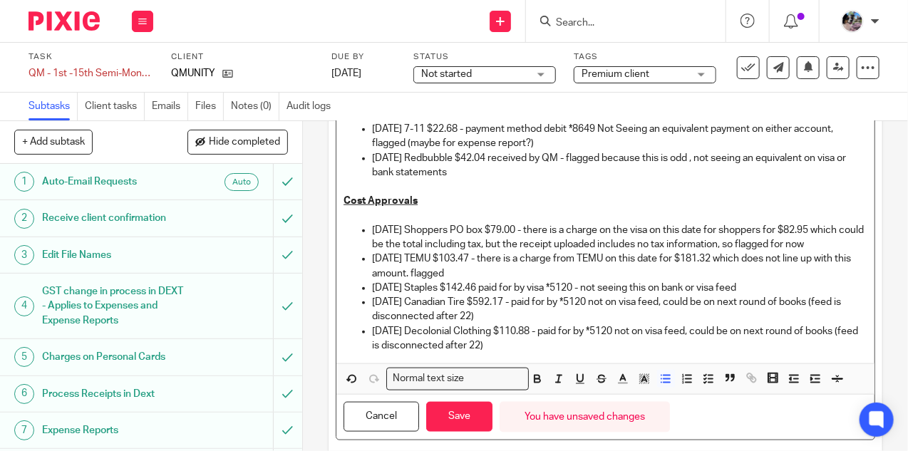
scroll to position [539, 0]
click at [524, 345] on p "[DATE] Decolonial Clothing $110.88 - paid for by *5120 not on visa feed, could …" at bounding box center [620, 340] width 496 height 29
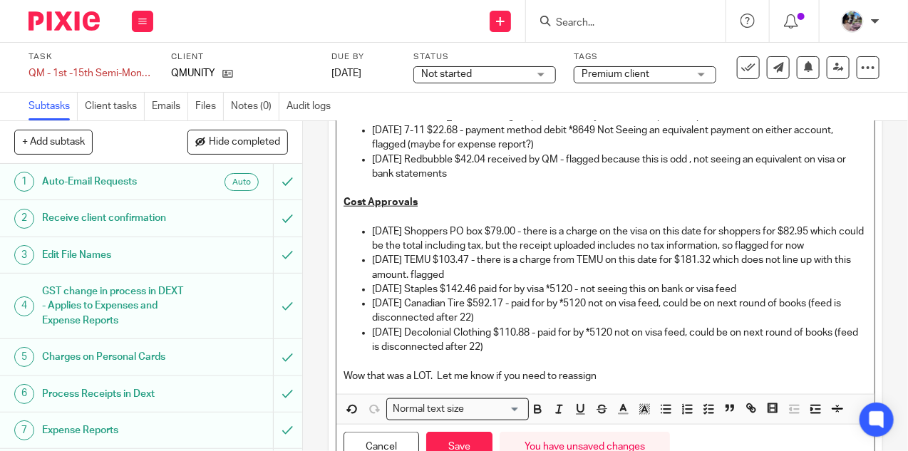
drag, startPoint x: 615, startPoint y: 376, endPoint x: 548, endPoint y: 376, distance: 66.3
click at [548, 376] on p "Wow that was a LOT. Let me know if you need to reassign" at bounding box center [606, 376] width 524 height 14
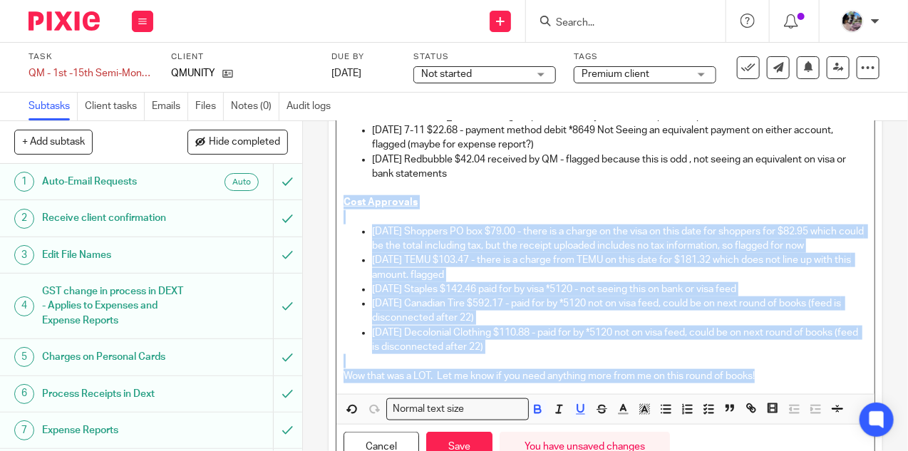
drag, startPoint x: 778, startPoint y: 376, endPoint x: 334, endPoint y: 205, distance: 476.3
click at [334, 205] on div "Description Notes from Client Just noting that the client did not do the usual …" at bounding box center [606, 67] width 554 height 850
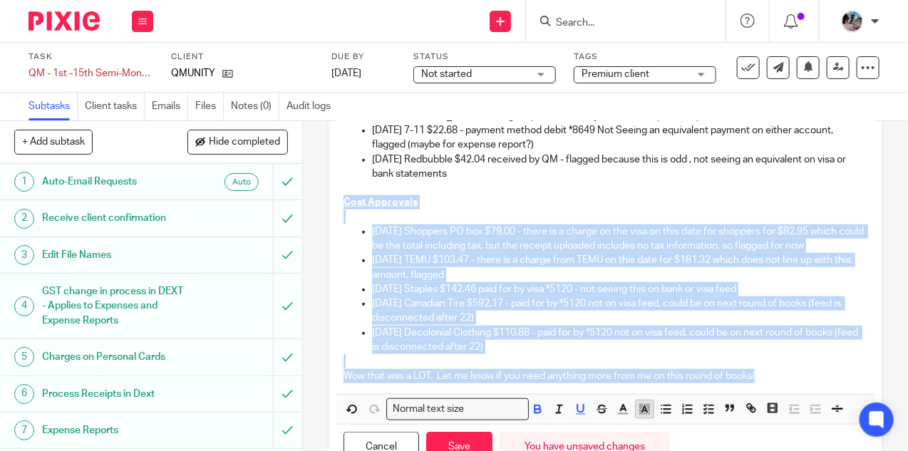
click at [638, 407] on icon "button" at bounding box center [644, 409] width 13 height 13
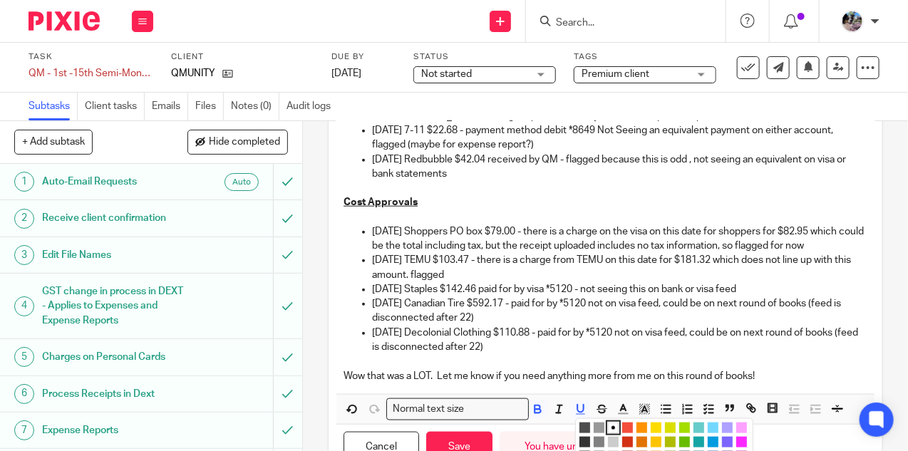
click at [714, 425] on li "color:#73D8FF" at bounding box center [713, 428] width 11 height 11
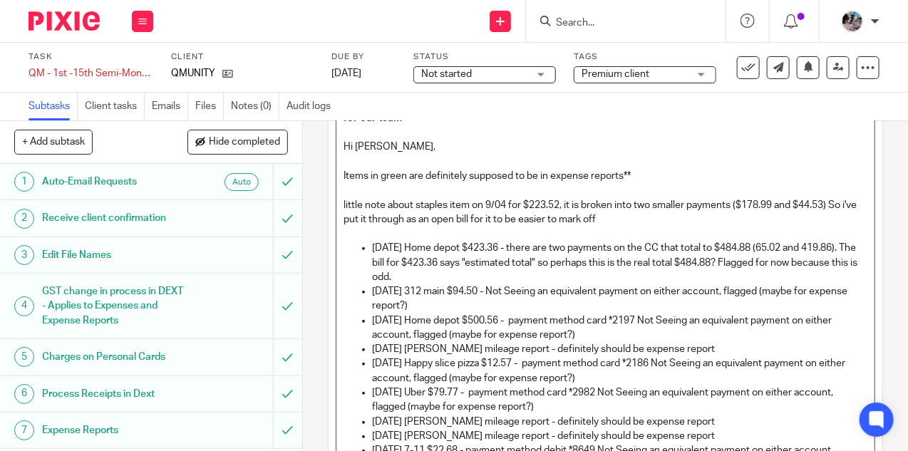
scroll to position [217, 0]
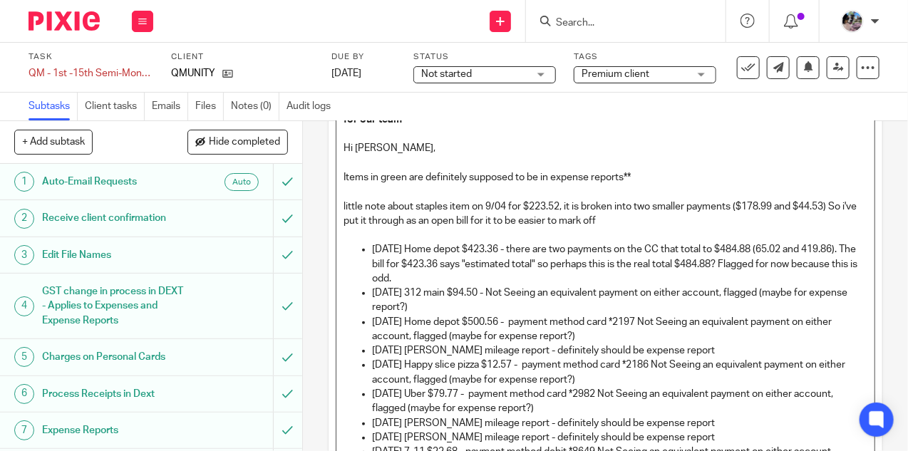
click at [447, 174] on p "Items in green are definitely supposed to be in expense reports**" at bounding box center [606, 177] width 524 height 14
click at [624, 223] on p "little note about staples item on 9/04 for $223.52, it is broken into two small…" at bounding box center [606, 214] width 524 height 29
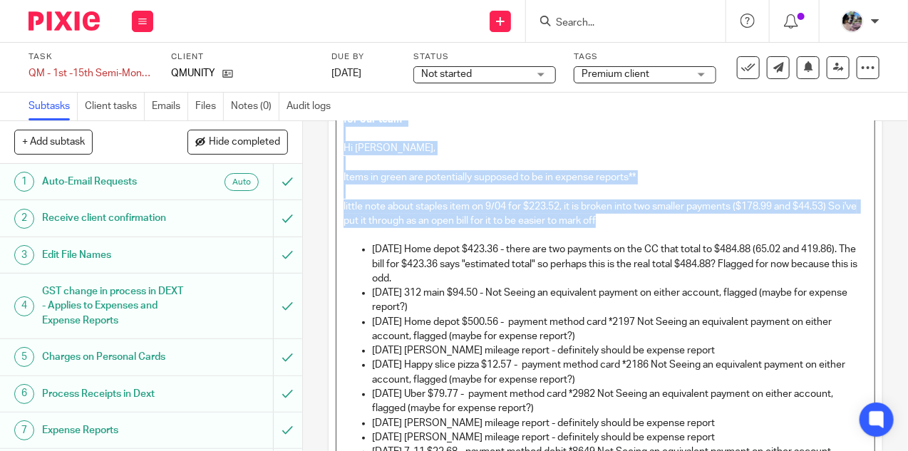
scroll to position [0, 0]
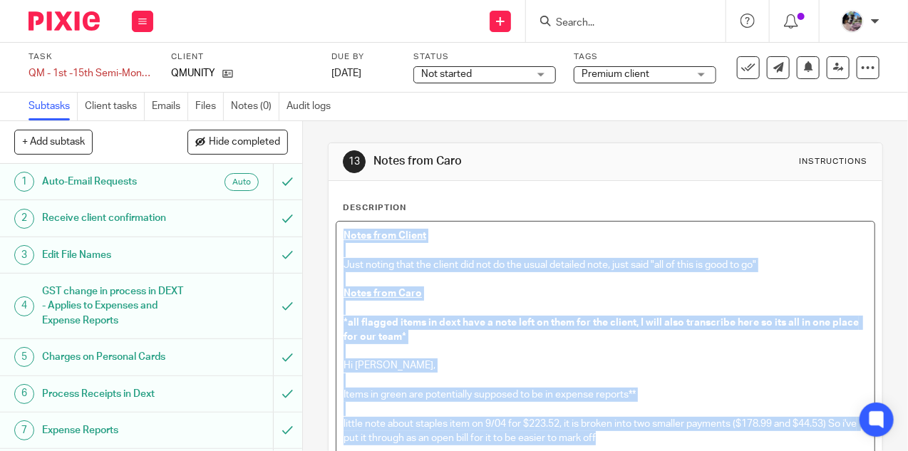
drag, startPoint x: 616, startPoint y: 220, endPoint x: 553, endPoint y: 227, distance: 63.1
click at [279, 63] on main "Task QM - 1st -15th Semi-Monthly Bookkeeping - September Save QM - 1st -15th Se…" at bounding box center [454, 225] width 908 height 451
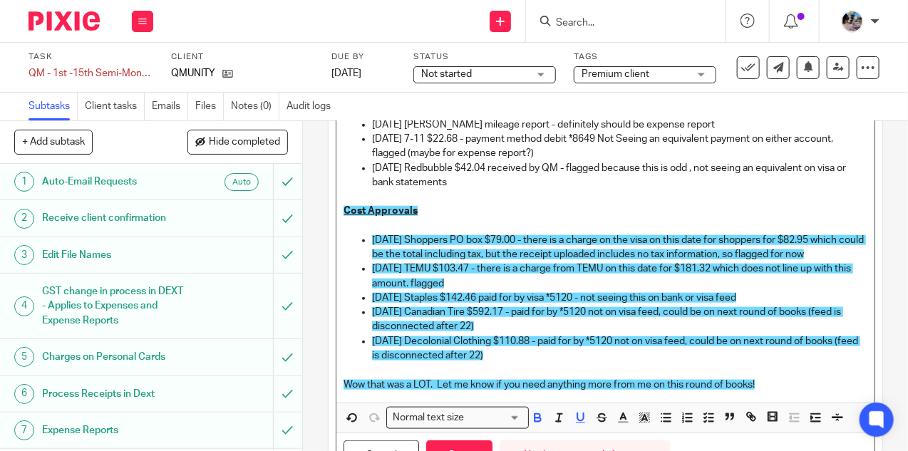
scroll to position [598, 0]
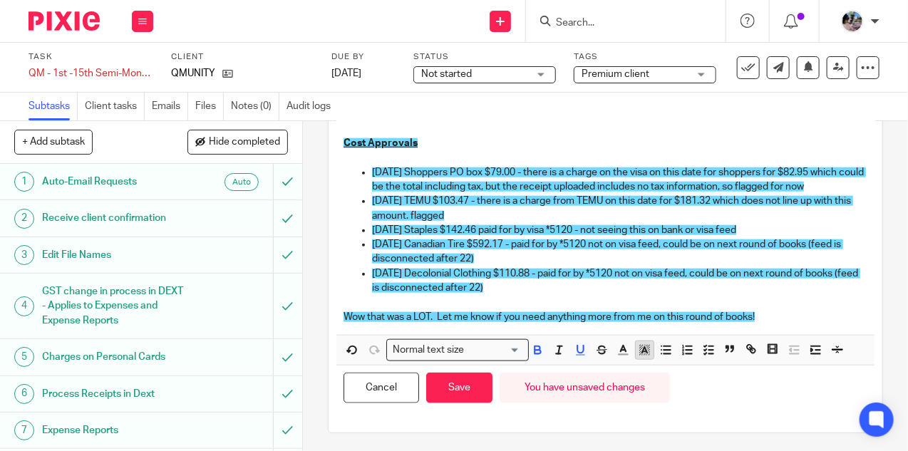
click at [645, 347] on polyline "button" at bounding box center [644, 350] width 5 height 6
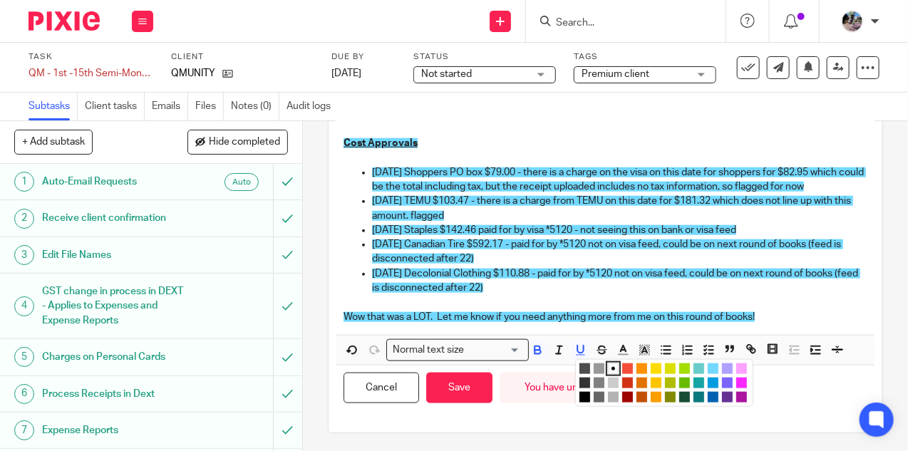
click at [712, 367] on li "color:#73D8FF" at bounding box center [713, 369] width 11 height 11
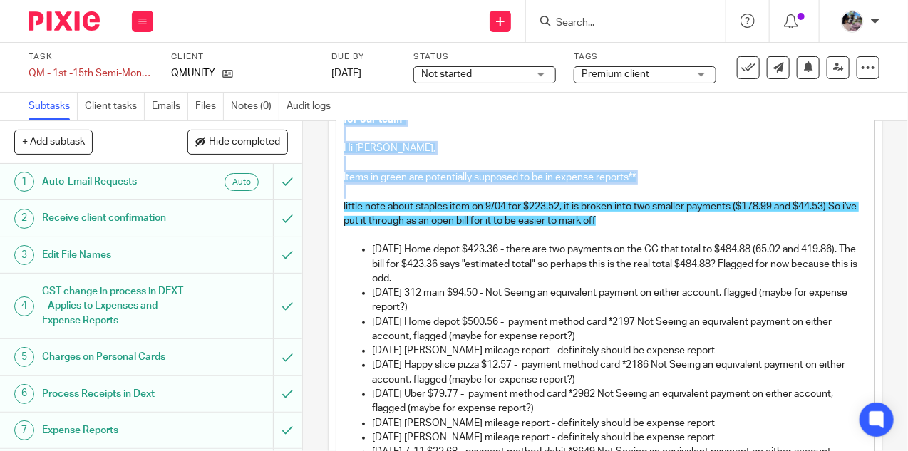
scroll to position [219, 0]
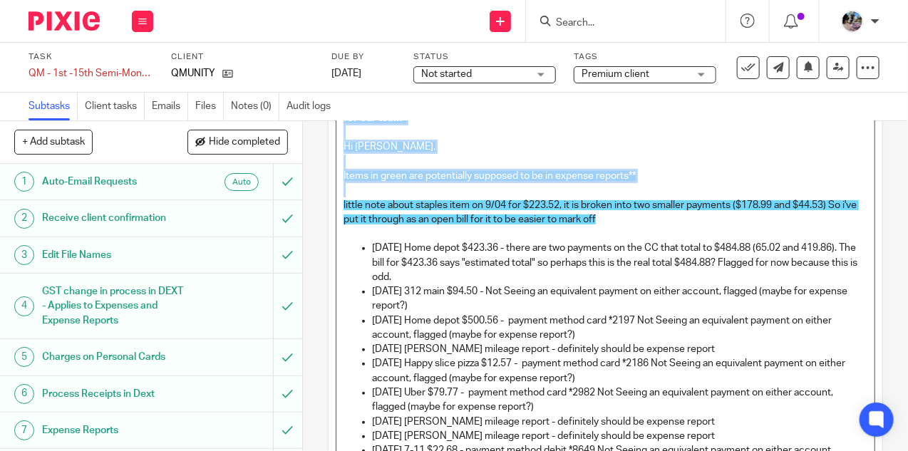
drag, startPoint x: 439, startPoint y: 272, endPoint x: 369, endPoint y: 246, distance: 75.4
click at [369, 246] on ul "2025-09-04 Home depot $423.36 - there are two payments on the CC that total to …" at bounding box center [606, 371] width 524 height 260
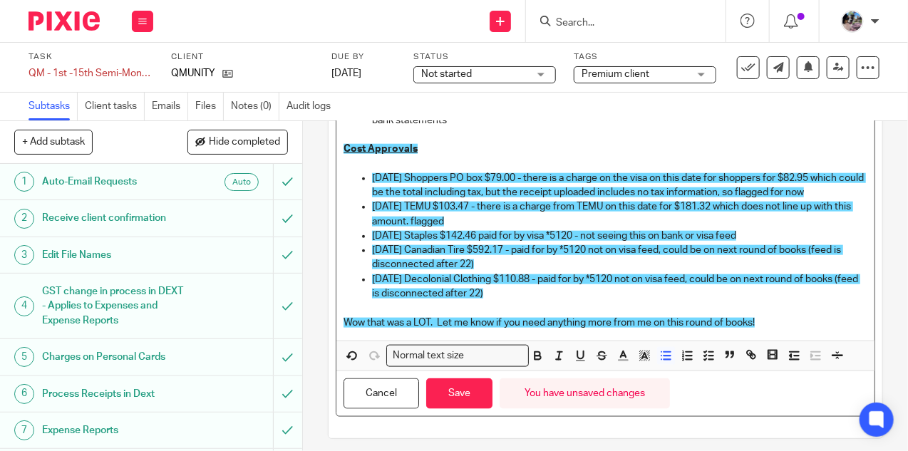
scroll to position [598, 0]
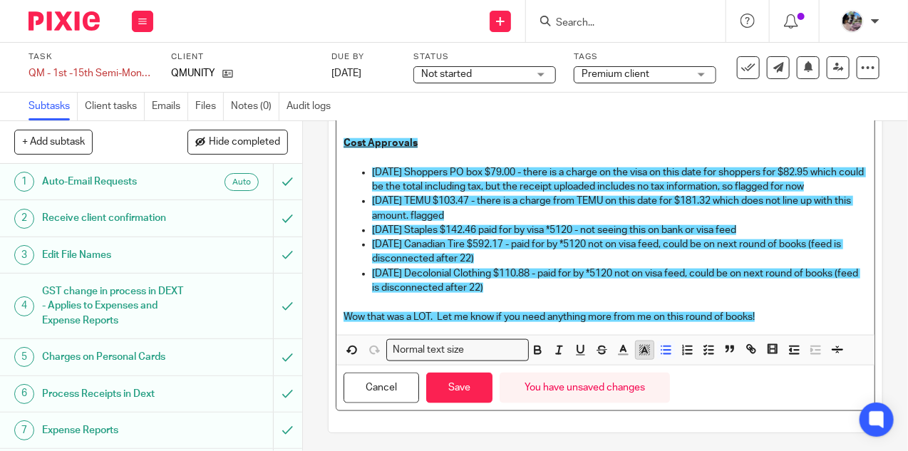
click at [641, 349] on icon "button" at bounding box center [644, 350] width 13 height 13
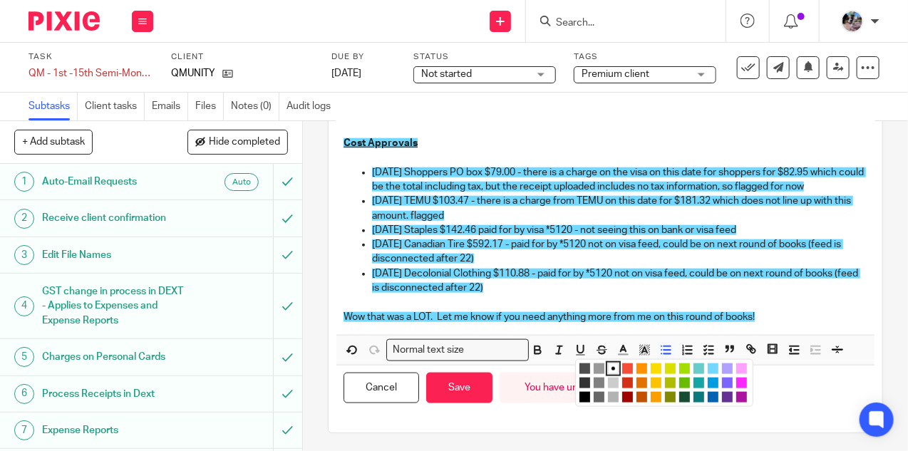
click at [711, 365] on li "color:#73D8FF" at bounding box center [713, 369] width 11 height 11
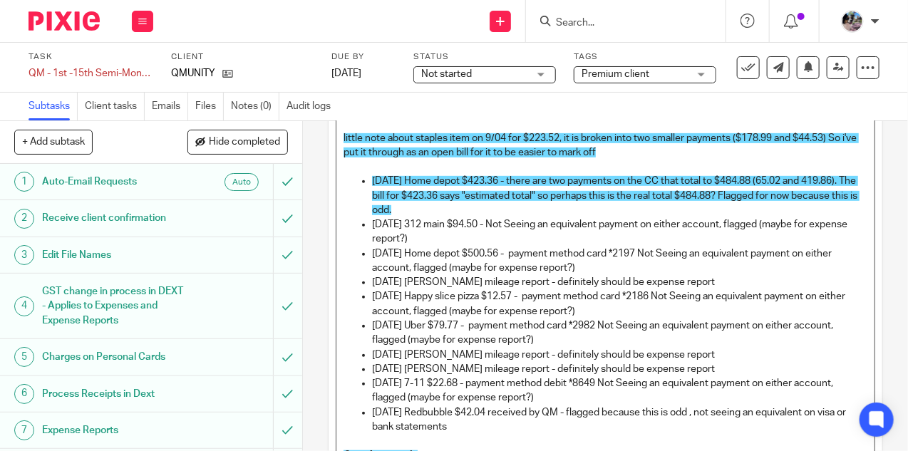
scroll to position [250, 0]
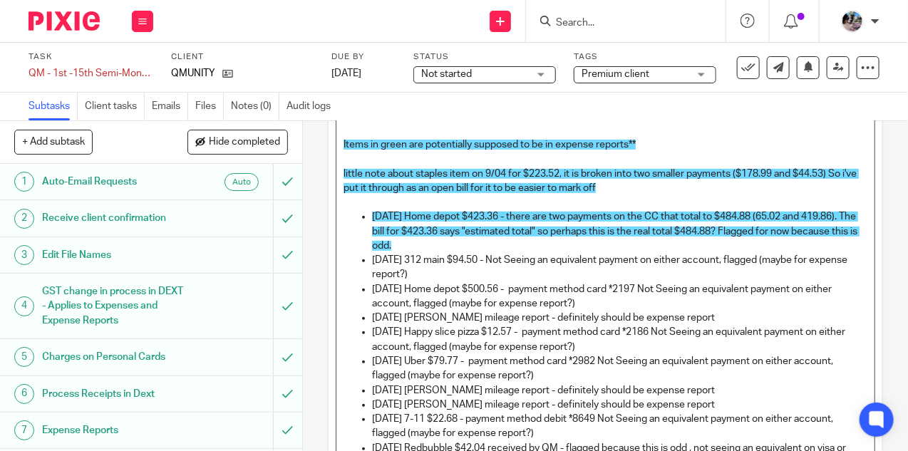
click at [522, 278] on p "[DATE] 312 main $94.50 - Not Seeing an equivalent payment on either account, fl…" at bounding box center [620, 267] width 496 height 29
drag, startPoint x: 565, startPoint y: 373, endPoint x: 361, endPoint y: 260, distance: 233.9
click at [361, 260] on ul "2025-09-04 Home depot $423.36 - there are two payments on the CC that total to …" at bounding box center [606, 340] width 524 height 260
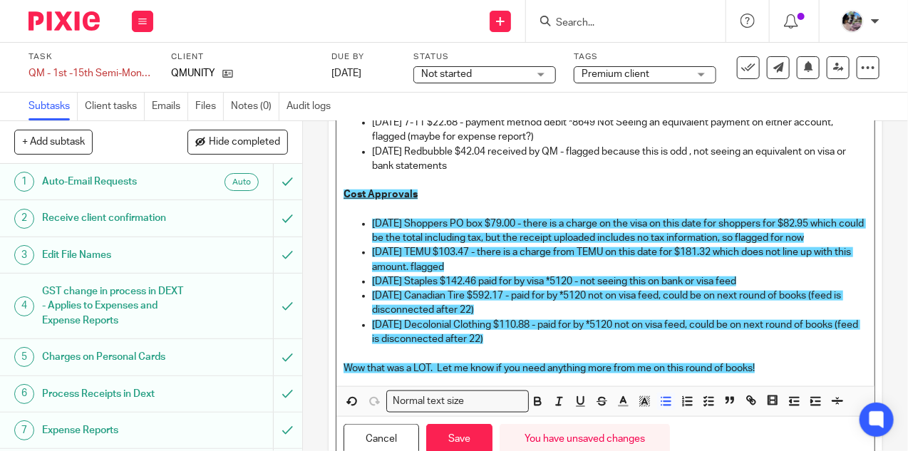
scroll to position [598, 0]
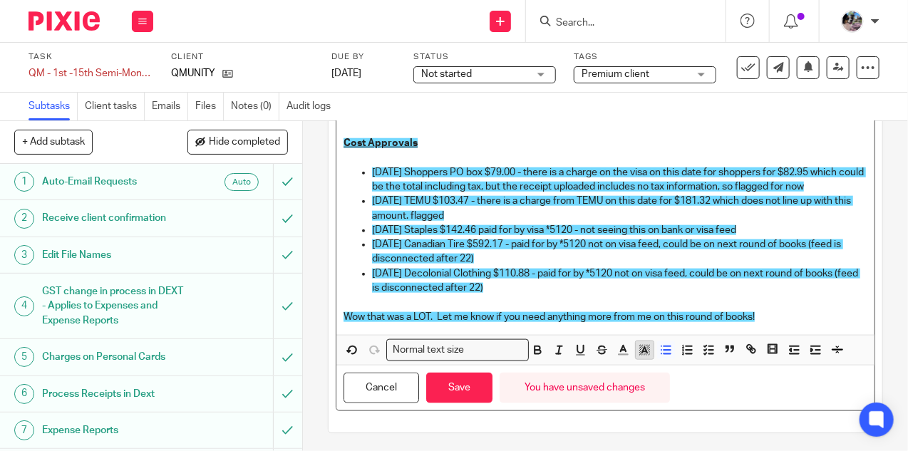
click at [646, 346] on icon "button" at bounding box center [644, 350] width 13 height 13
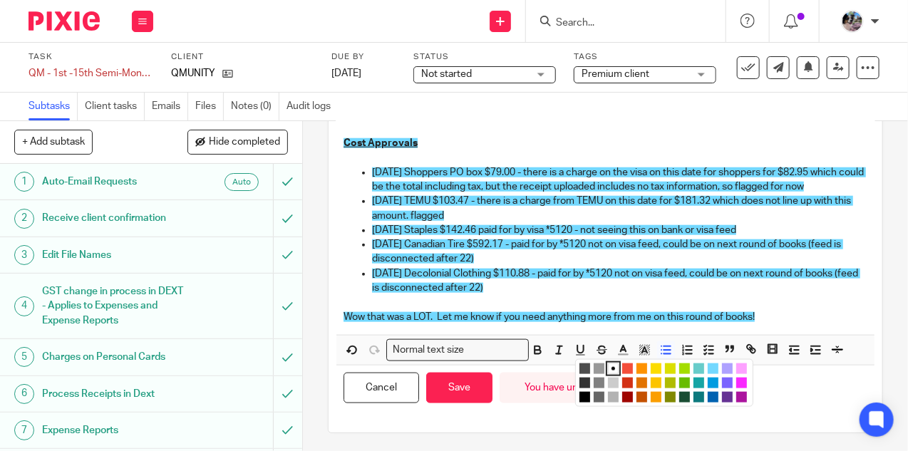
click at [689, 364] on ul "Compact color picker" at bounding box center [666, 385] width 173 height 43
click at [682, 364] on li "color:#A4DD00" at bounding box center [684, 369] width 11 height 11
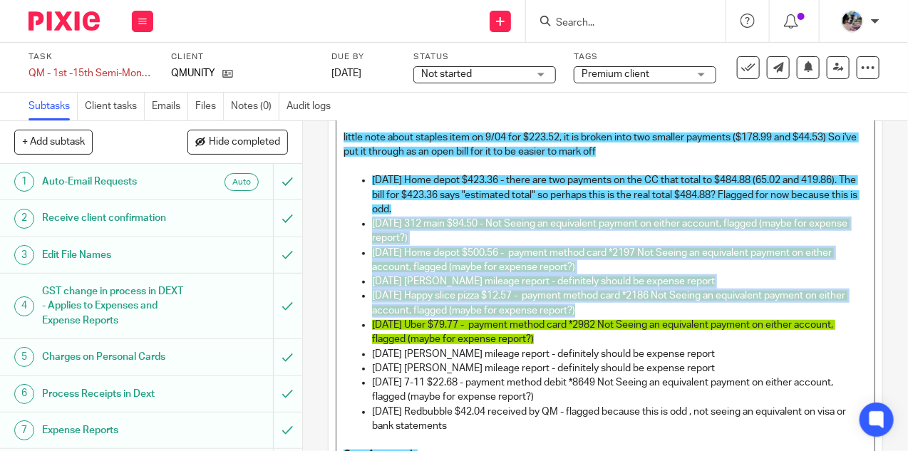
scroll to position [324, 0]
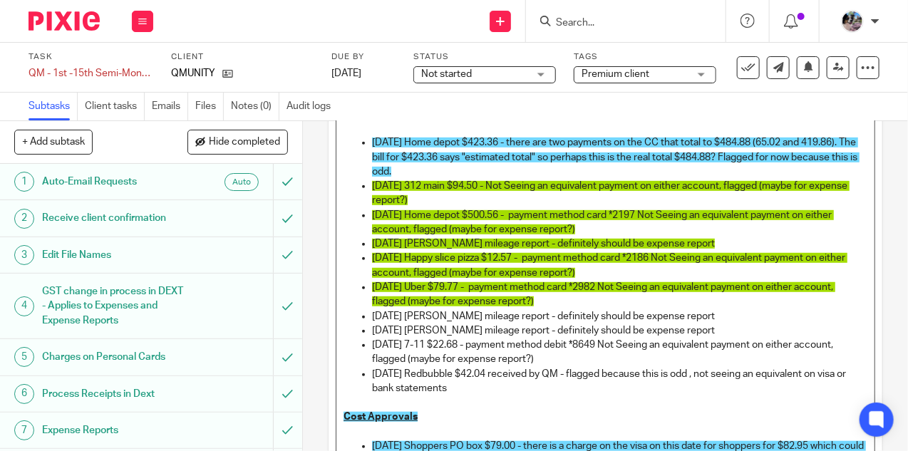
click at [751, 329] on p "[DATE] [PERSON_NAME] mileage report - definitely should be expense report" at bounding box center [620, 331] width 496 height 14
drag, startPoint x: 548, startPoint y: 356, endPoint x: 367, endPoint y: 317, distance: 185.1
click at [367, 317] on ul "2025-09-04 Home depot $423.36 - there are two payments on the CC that total to …" at bounding box center [606, 265] width 524 height 260
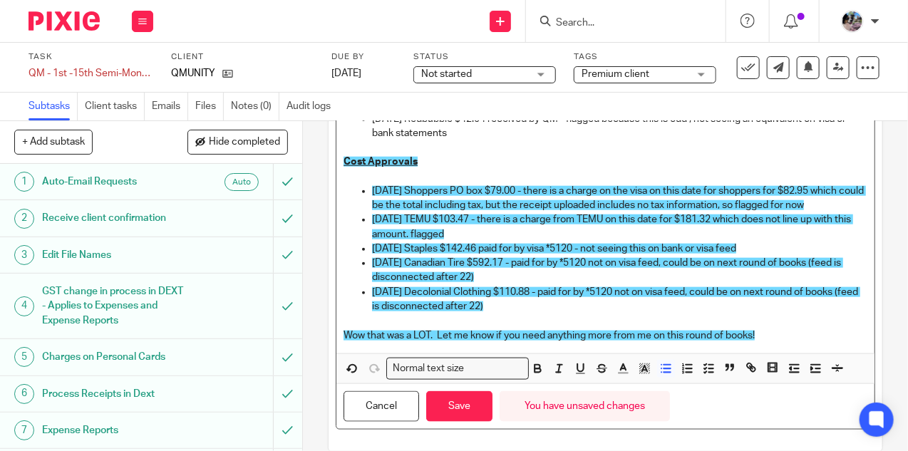
scroll to position [598, 0]
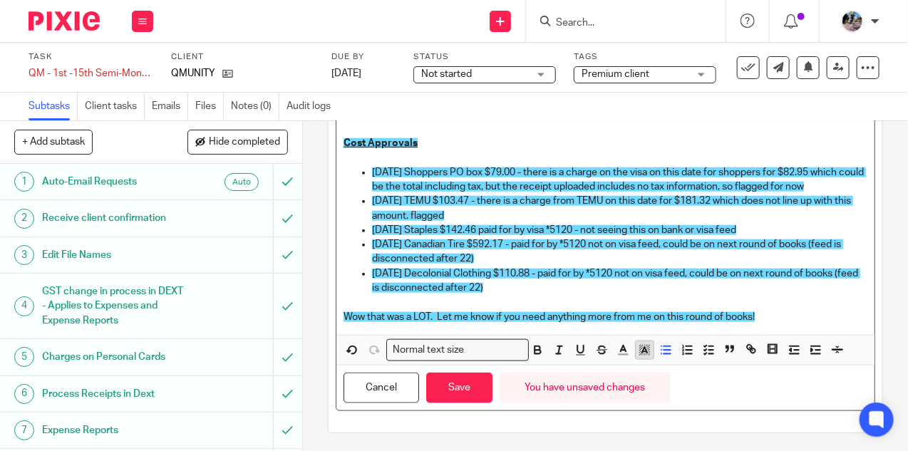
click at [642, 345] on rect "button" at bounding box center [642, 345] width 1 height 1
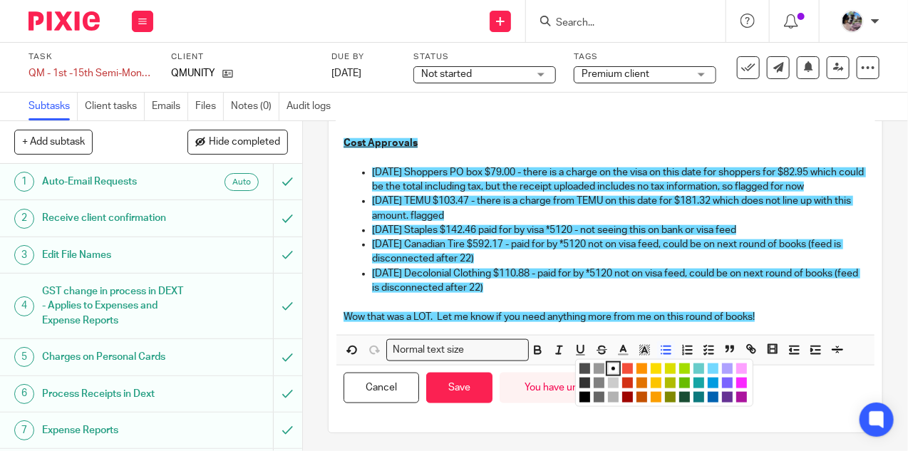
click at [684, 365] on li "color:#A4DD00" at bounding box center [684, 369] width 11 height 11
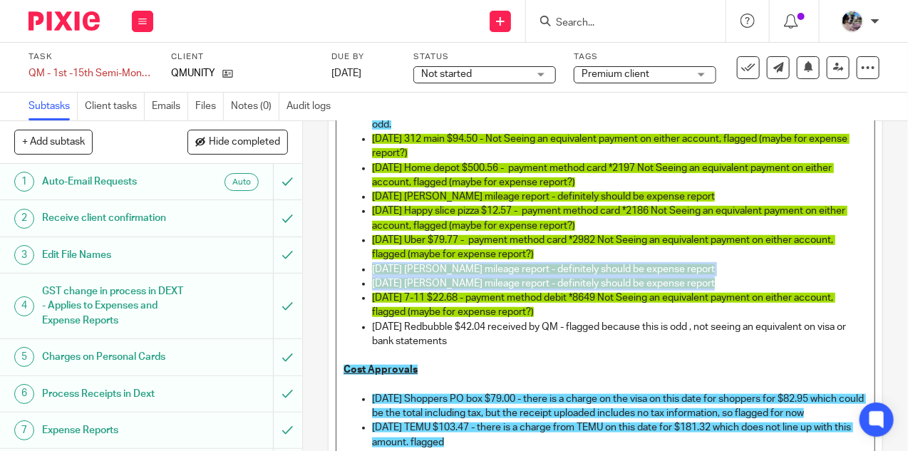
scroll to position [363, 0]
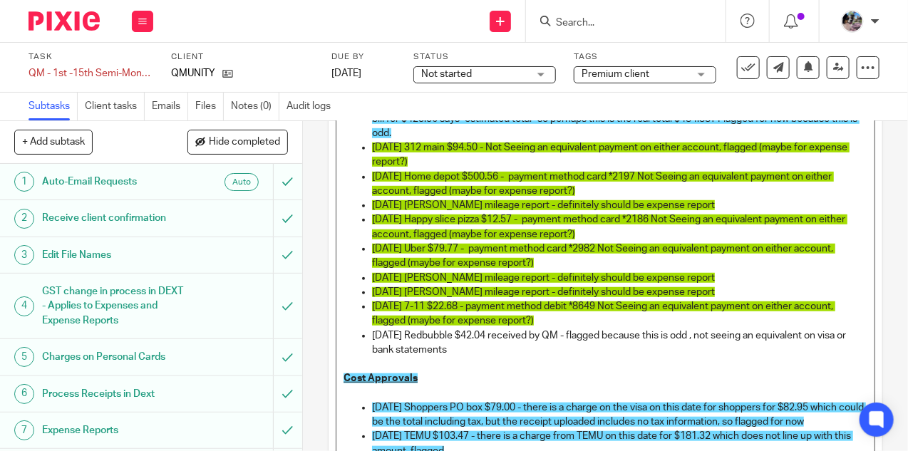
click at [591, 334] on p "[DATE] Redbubble $42.04 received by QM - flagged because this is odd , not seei…" at bounding box center [620, 343] width 496 height 29
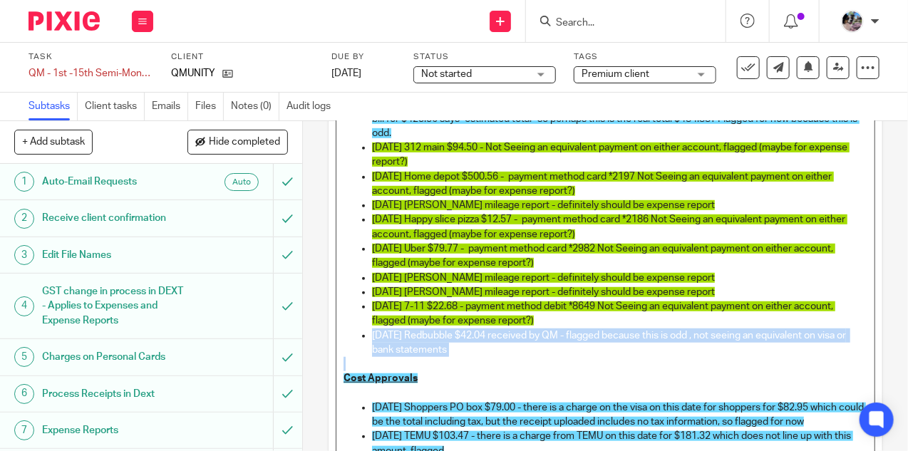
drag, startPoint x: 493, startPoint y: 357, endPoint x: 366, endPoint y: 330, distance: 130.5
click at [366, 330] on div "Notes from Client Just noting that the client did not do the usual detailed not…" at bounding box center [606, 215] width 538 height 712
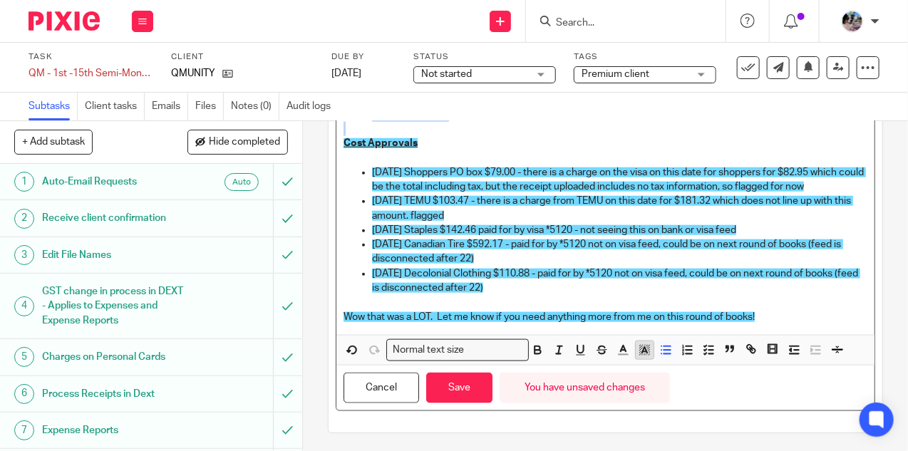
click at [641, 350] on icon "button" at bounding box center [644, 350] width 13 height 13
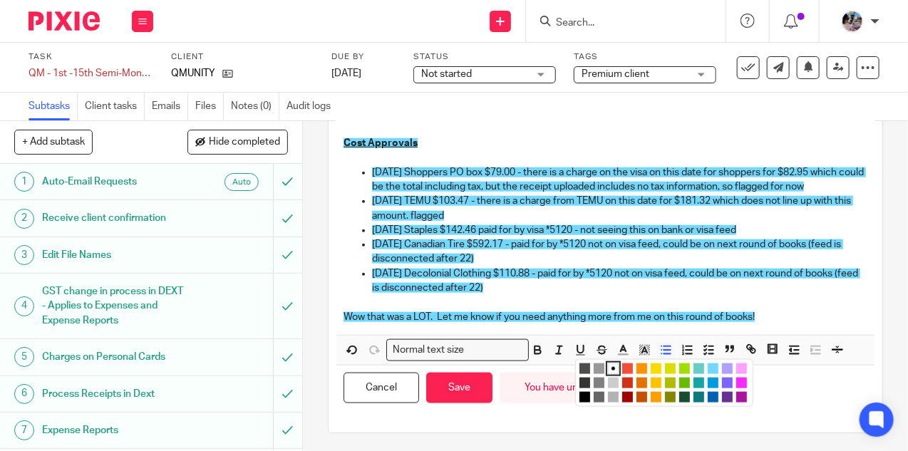
click at [714, 364] on li "color:#73D8FF" at bounding box center [713, 369] width 11 height 11
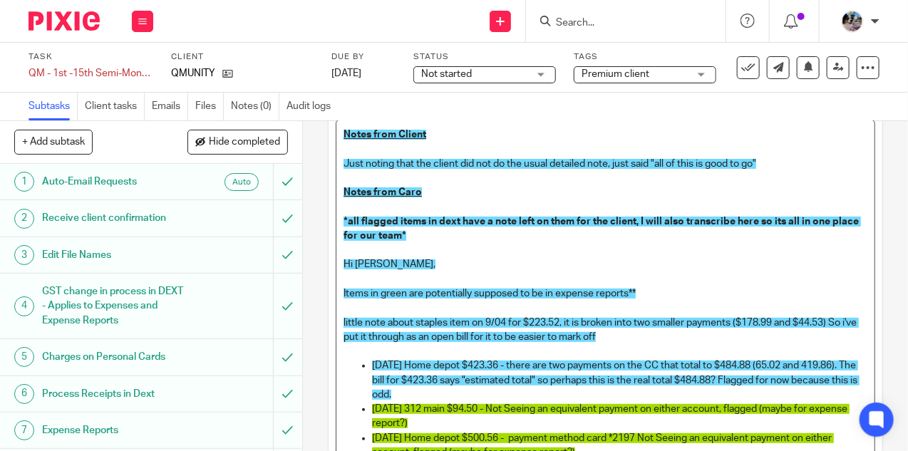
scroll to position [90, 0]
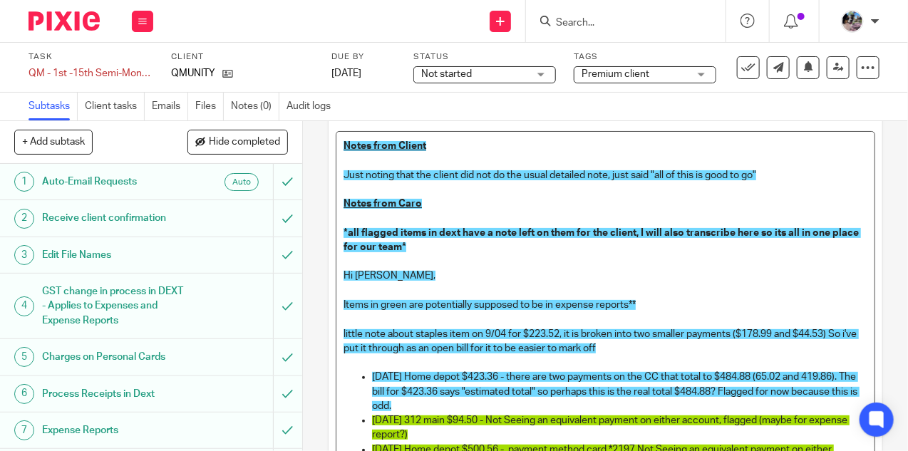
click at [543, 211] on p at bounding box center [606, 218] width 524 height 14
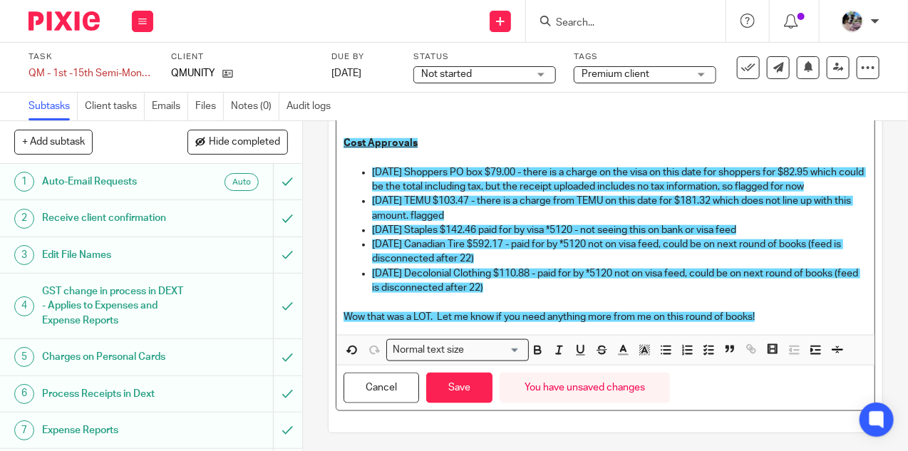
click at [537, 287] on p "[DATE] Decolonial Clothing $110.88 - paid for by *5120 not on visa feed, could …" at bounding box center [620, 281] width 496 height 29
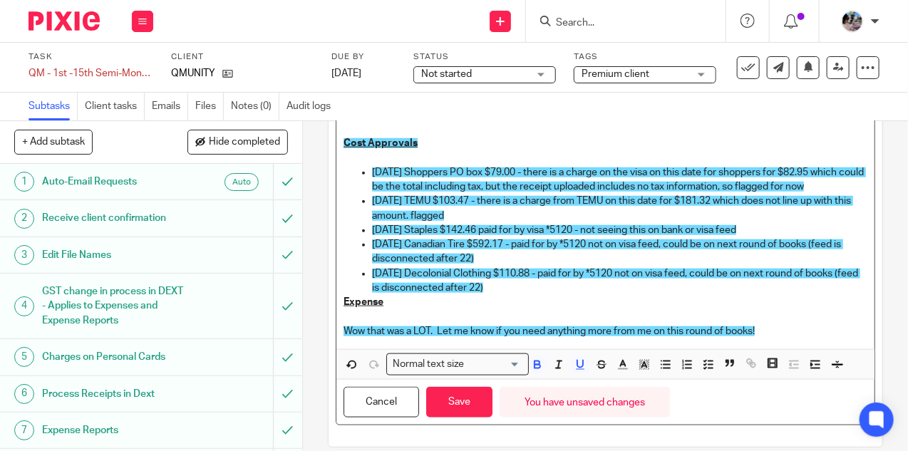
click at [616, 289] on p "[DATE] Decolonial Clothing $110.88 - paid for by *5120 not on visa feed, could …" at bounding box center [620, 281] width 496 height 29
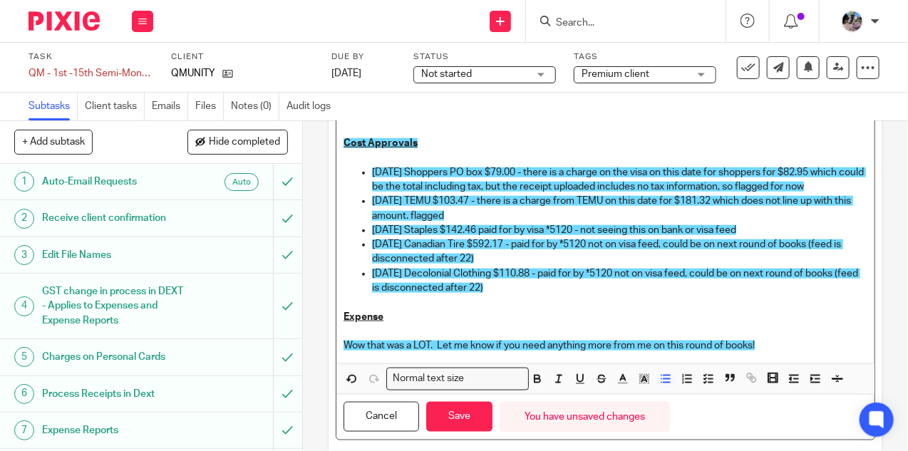
click at [474, 310] on p "Expense" at bounding box center [606, 317] width 524 height 14
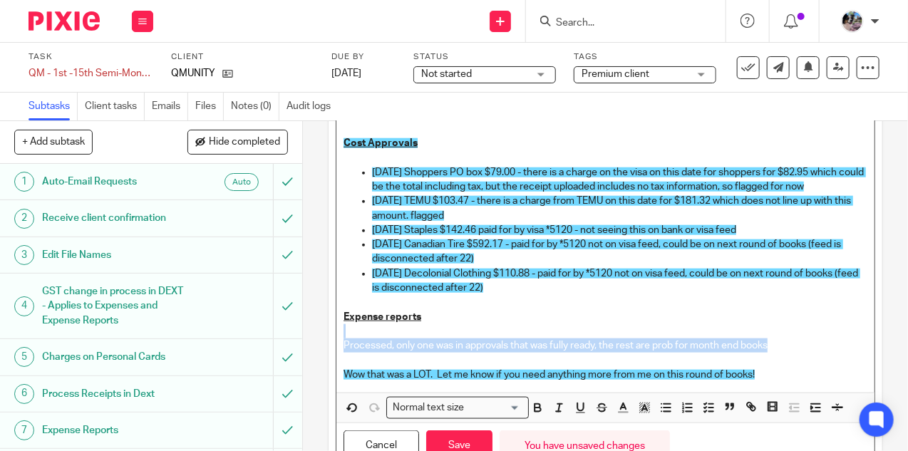
drag, startPoint x: 772, startPoint y: 347, endPoint x: 763, endPoint y: 322, distance: 26.0
click at [763, 322] on div "Notes from Client Just noting that the client did not do the usual detailed not…" at bounding box center [606, 8] width 538 height 769
click at [643, 411] on icon "button" at bounding box center [644, 407] width 13 height 13
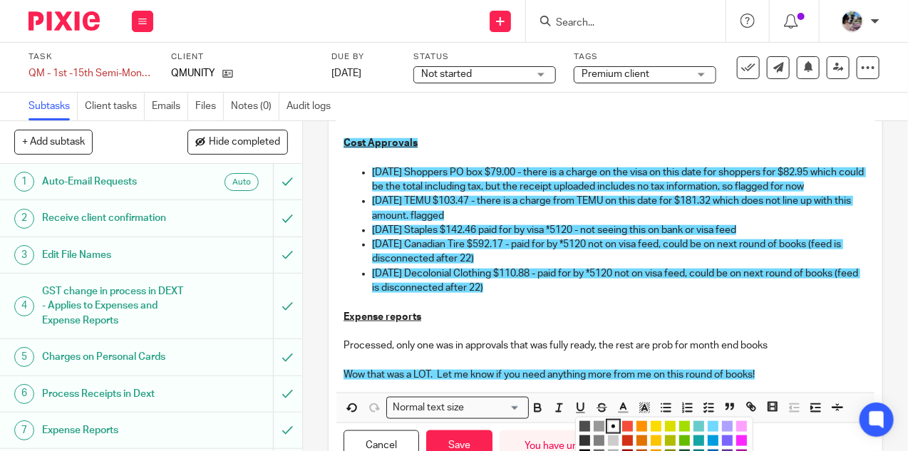
click at [712, 425] on li "color:#73D8FF" at bounding box center [713, 426] width 11 height 11
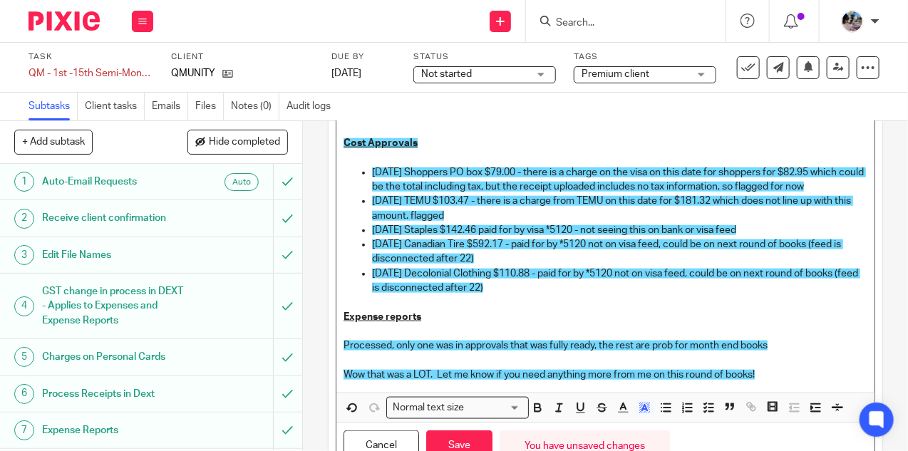
click at [798, 347] on p "Processed, only one was in approvals that was fully ready, the rest are prob fo…" at bounding box center [606, 346] width 524 height 14
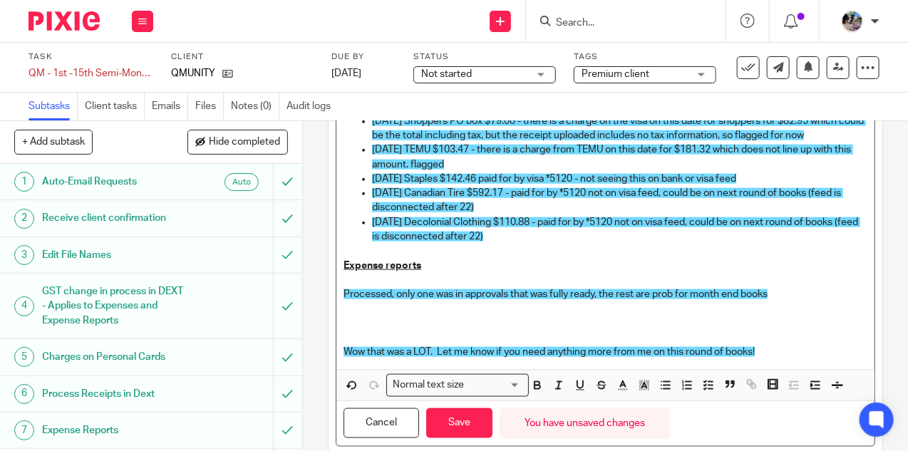
scroll to position [685, 0]
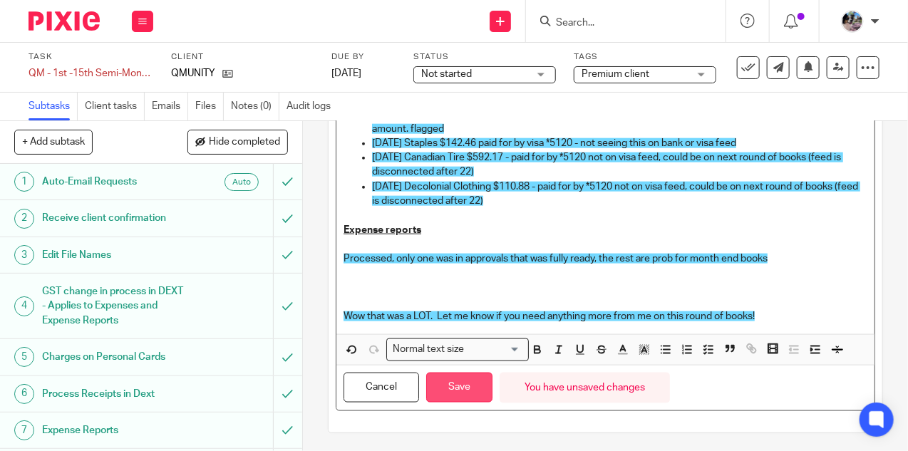
click at [471, 386] on button "Save" at bounding box center [459, 388] width 66 height 31
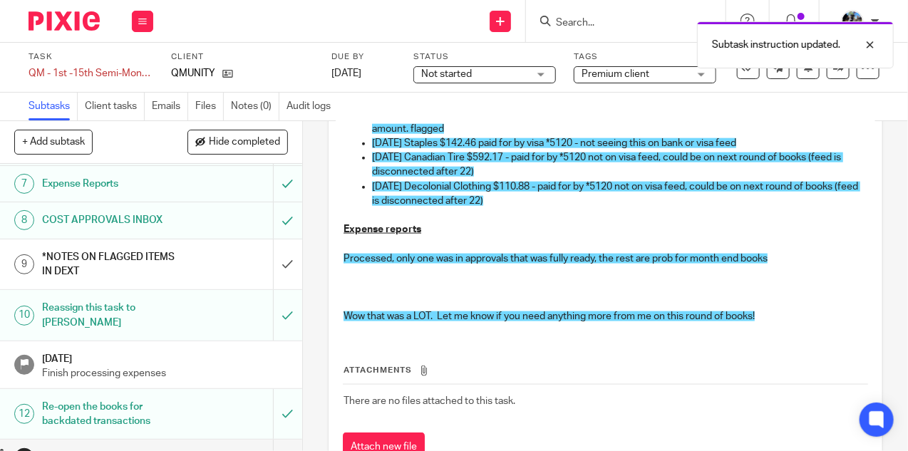
scroll to position [250, 0]
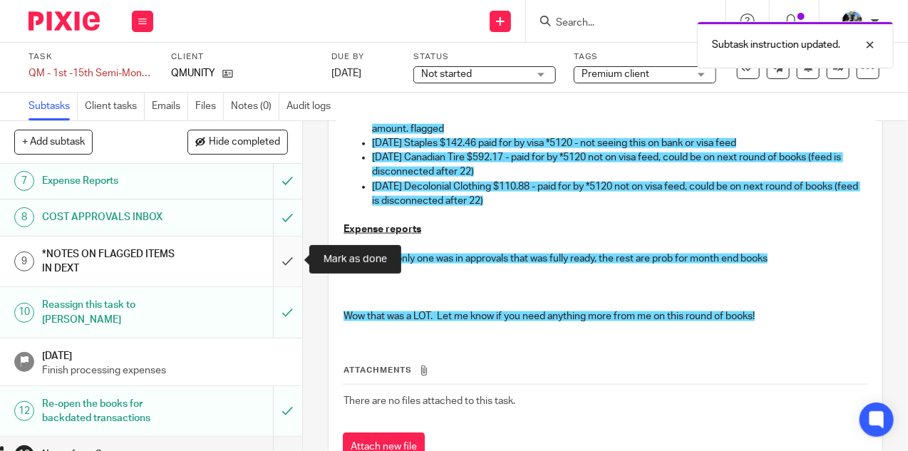
click at [281, 257] on input "submit" at bounding box center [151, 262] width 302 height 51
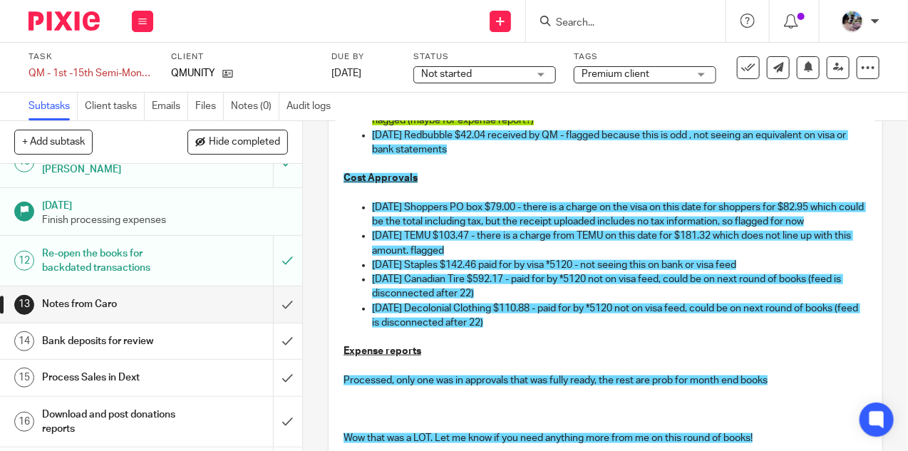
scroll to position [414, 0]
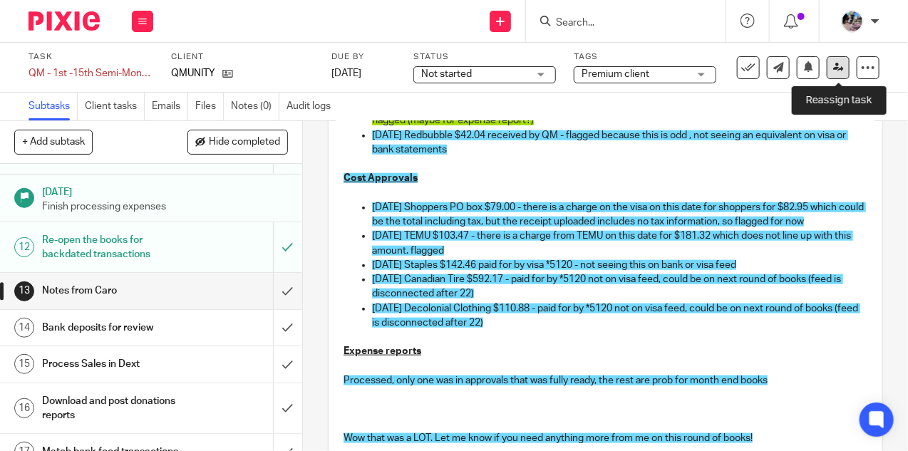
click at [835, 68] on icon at bounding box center [838, 67] width 11 height 11
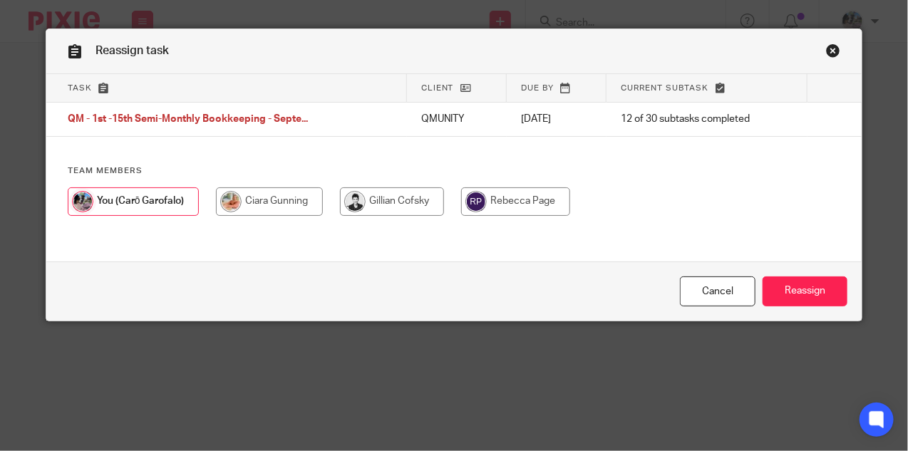
click at [301, 195] on input "radio" at bounding box center [269, 202] width 107 height 29
radio input "true"
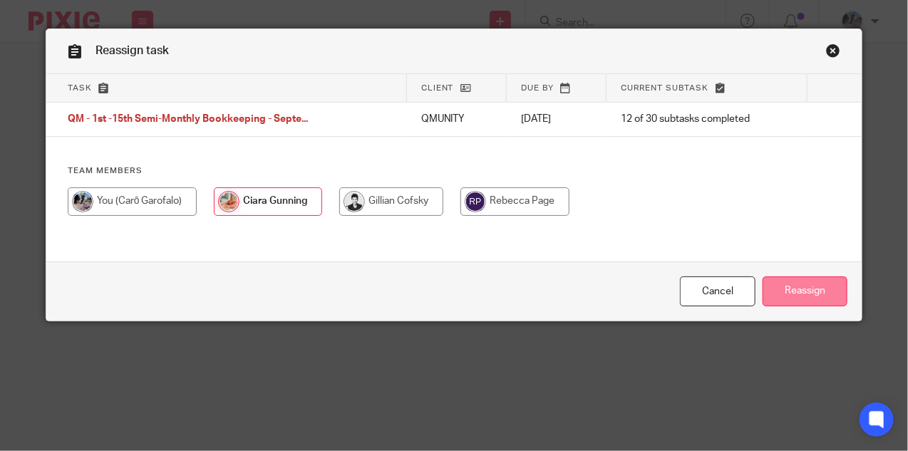
click at [816, 286] on input "Reassign" at bounding box center [805, 292] width 85 height 31
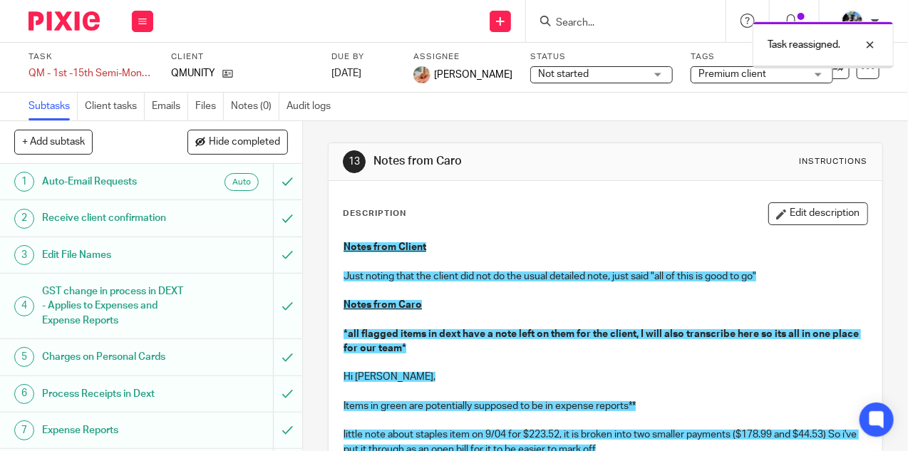
click at [606, 71] on span "Not started" at bounding box center [591, 74] width 107 height 15
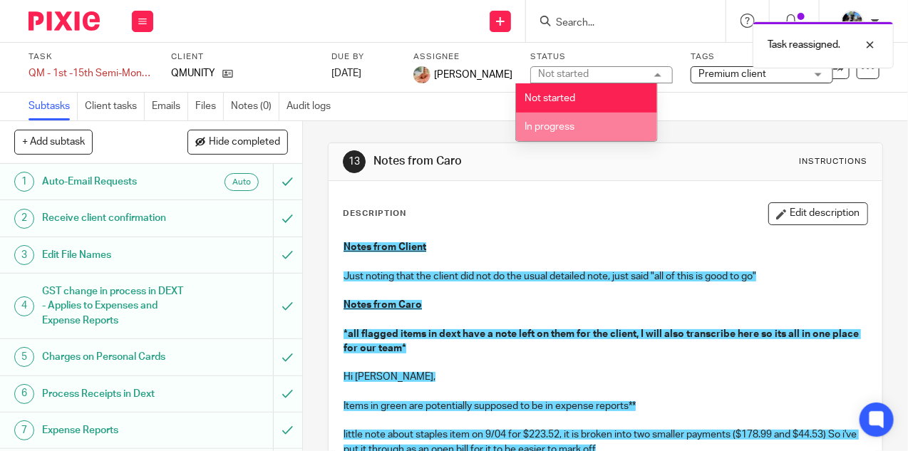
click at [575, 119] on li "In progress" at bounding box center [586, 127] width 141 height 29
